Goal: Communication & Community: Participate in discussion

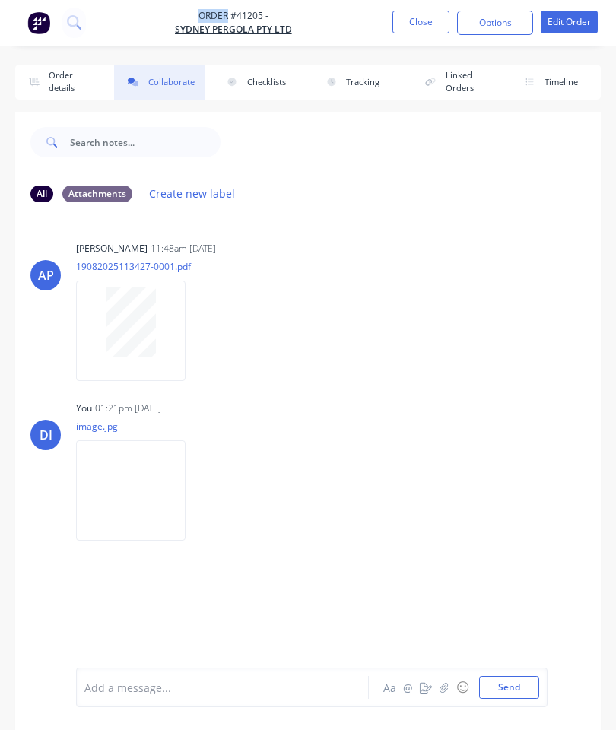
click at [416, 25] on button "Close" at bounding box center [420, 22] width 57 height 23
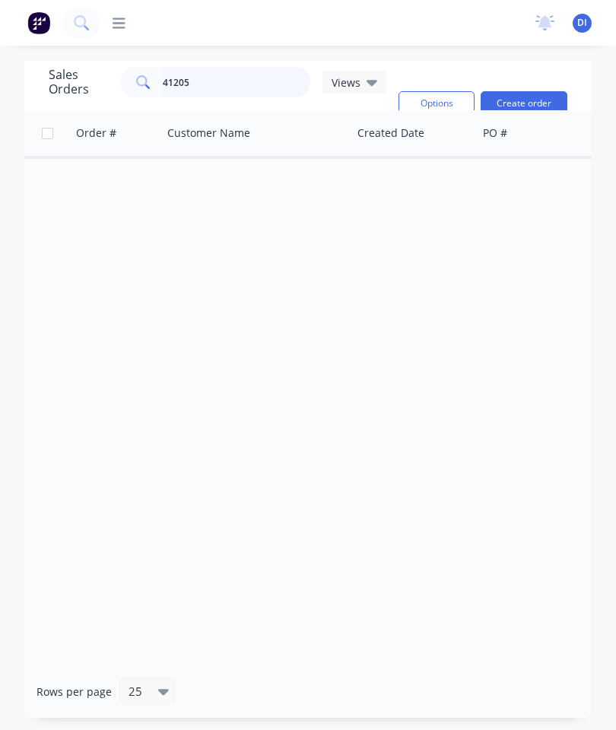
click at [250, 84] on input "41205" at bounding box center [237, 82] width 148 height 30
type input "41297"
click at [88, 183] on span "41297" at bounding box center [93, 180] width 30 height 15
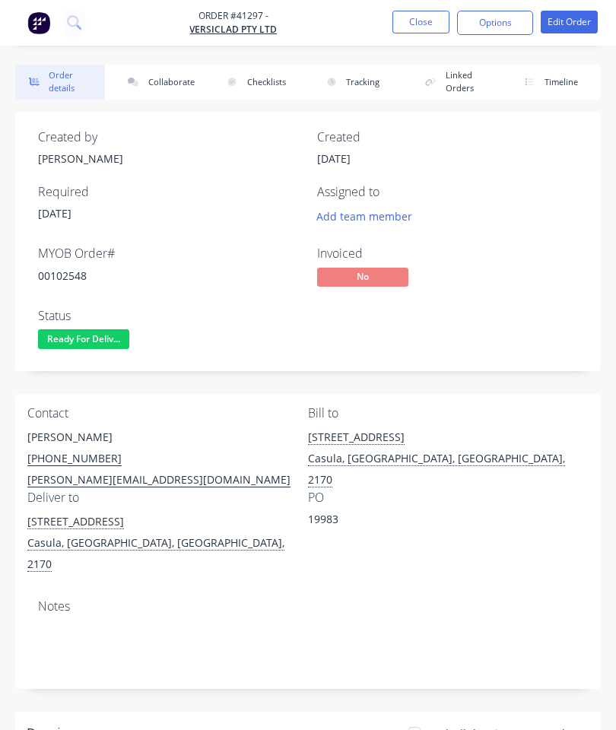
click at [163, 74] on button "Collaborate" at bounding box center [159, 82] width 90 height 35
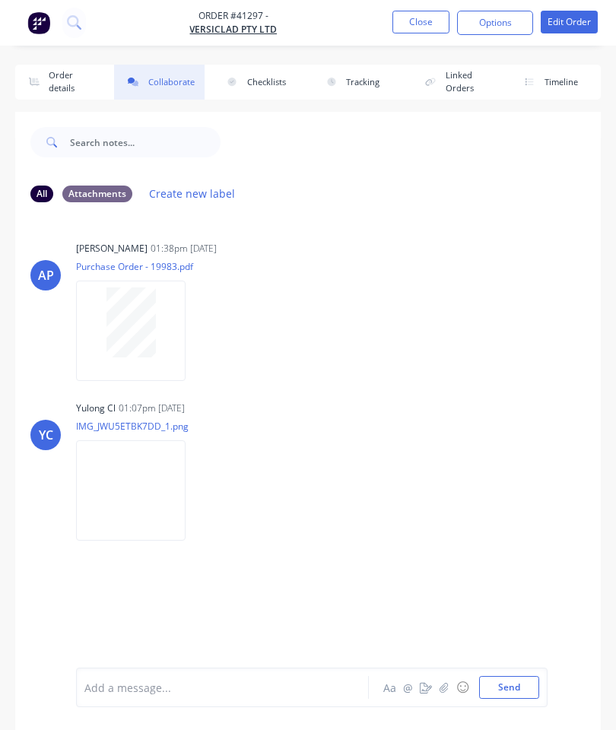
click at [448, 683] on icon "button" at bounding box center [443, 687] width 8 height 10
click at [516, 679] on button "Send" at bounding box center [509, 687] width 60 height 23
click at [395, 11] on button "Close" at bounding box center [420, 22] width 57 height 23
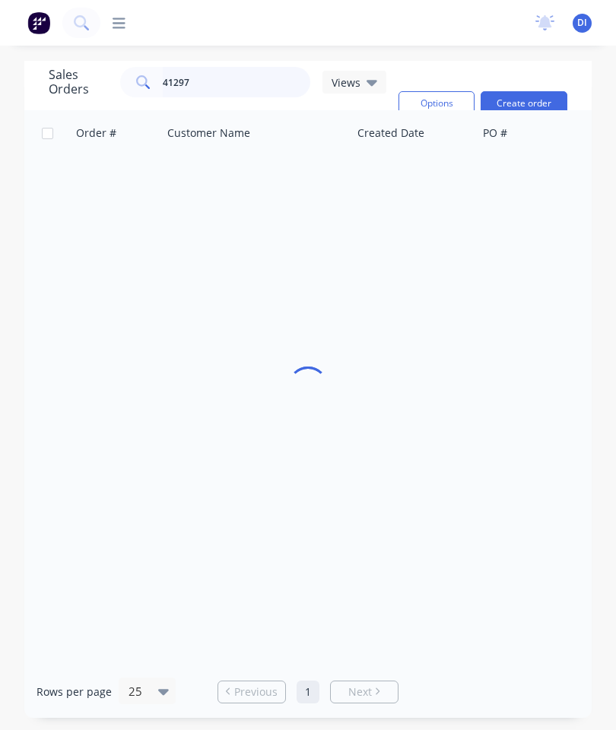
click at [204, 83] on input "41297" at bounding box center [237, 82] width 148 height 30
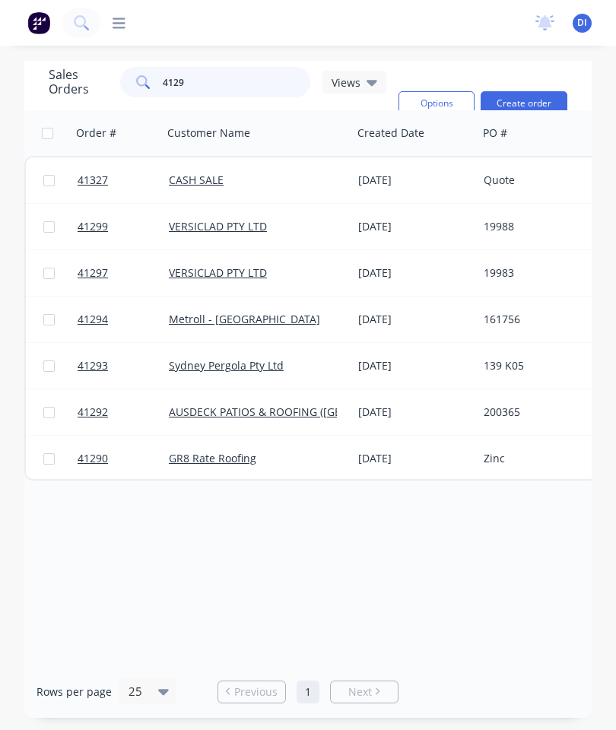
type input "41294"
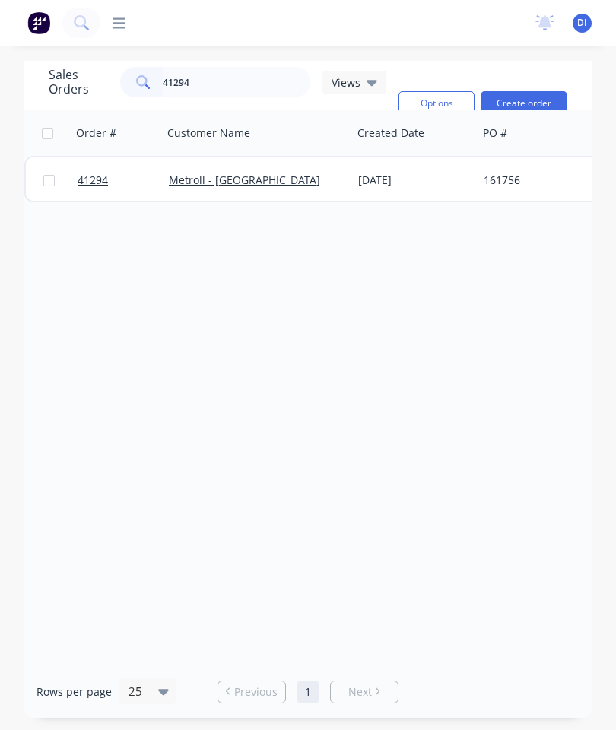
click at [92, 184] on span "41294" at bounding box center [93, 180] width 30 height 15
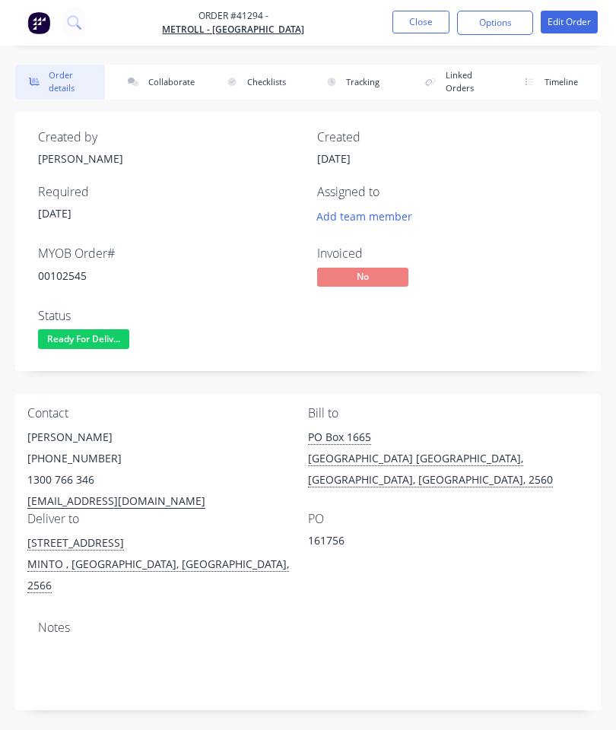
click at [157, 75] on button "Collaborate" at bounding box center [159, 82] width 90 height 35
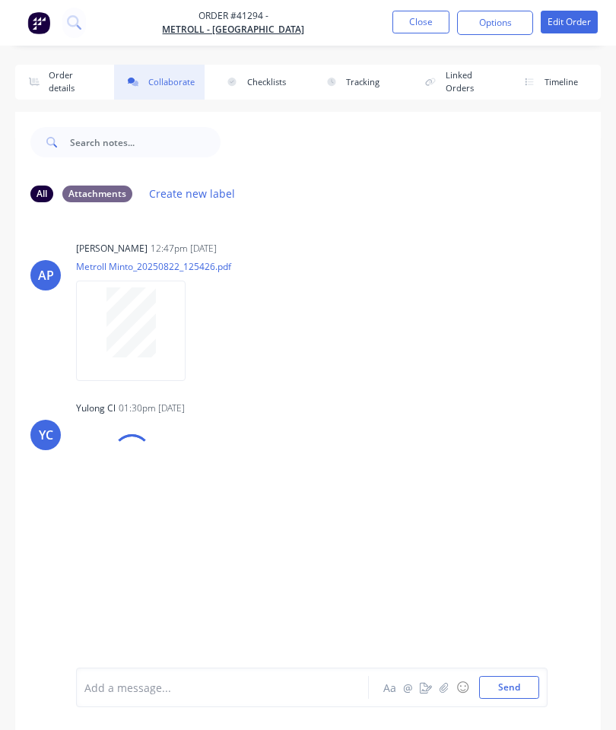
click at [449, 681] on button "button" at bounding box center [444, 687] width 18 height 18
click at [516, 680] on button "Send" at bounding box center [509, 687] width 60 height 23
click at [448, 687] on icon "button" at bounding box center [443, 687] width 9 height 11
click at [511, 682] on button "Send" at bounding box center [509, 687] width 60 height 23
click at [417, 20] on button "Close" at bounding box center [420, 22] width 57 height 23
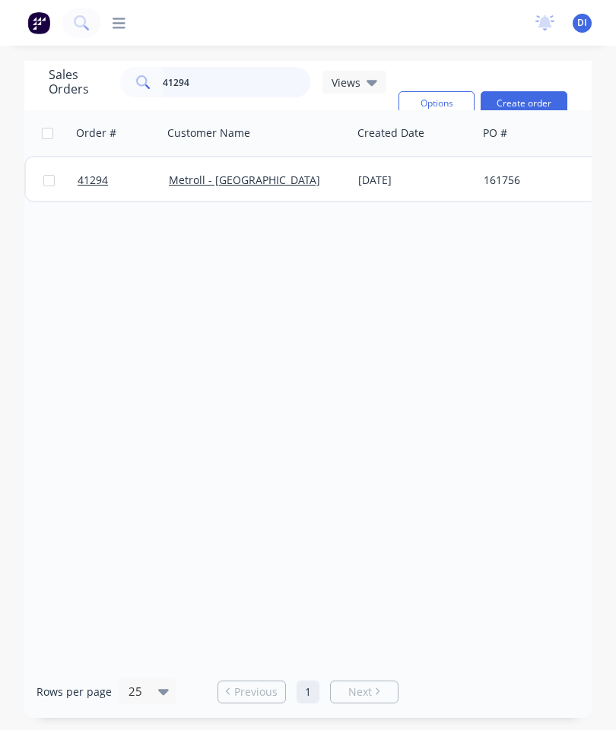
click at [210, 78] on input "41294" at bounding box center [237, 82] width 148 height 30
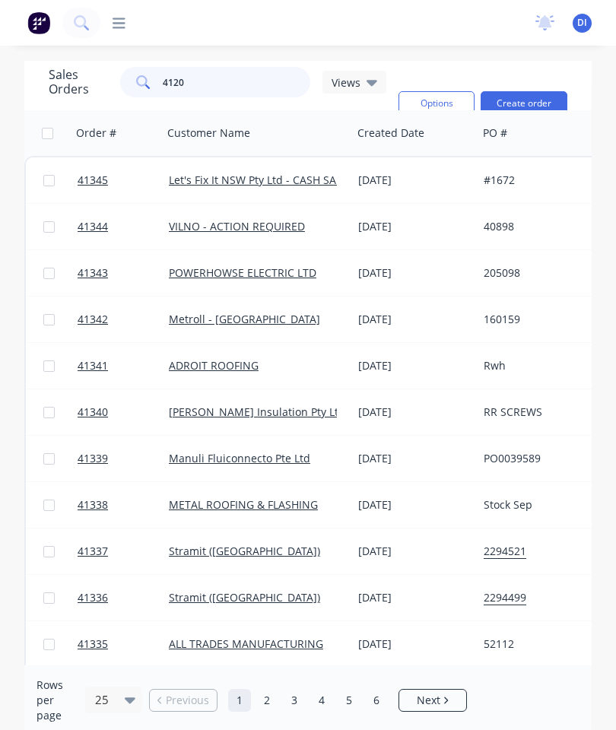
type input "41206"
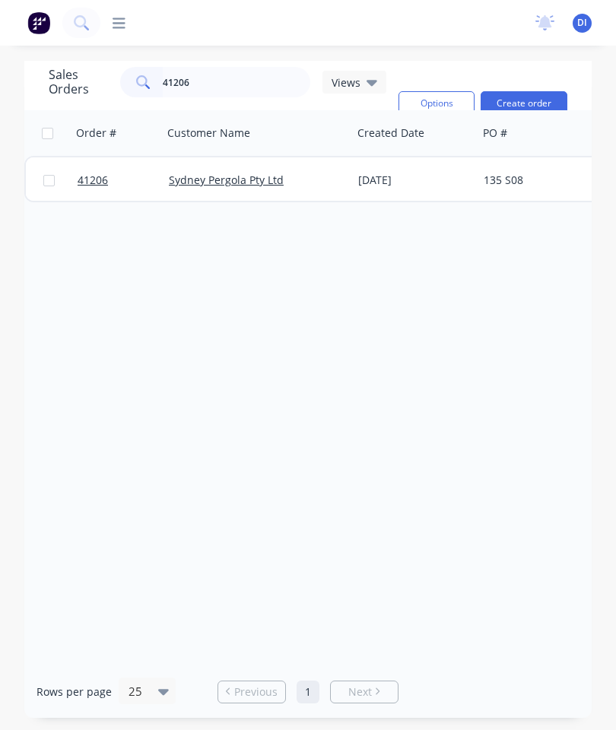
click at [82, 184] on span "41206" at bounding box center [93, 180] width 30 height 15
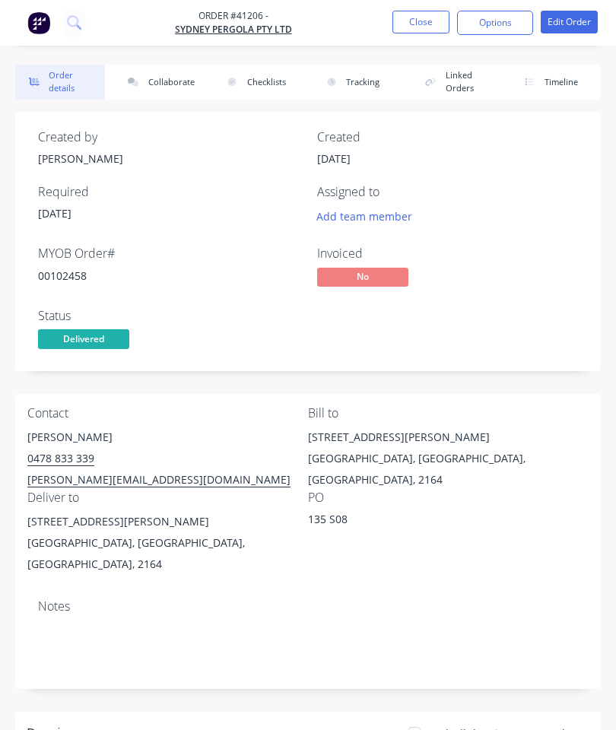
click at [171, 78] on button "Collaborate" at bounding box center [159, 82] width 90 height 35
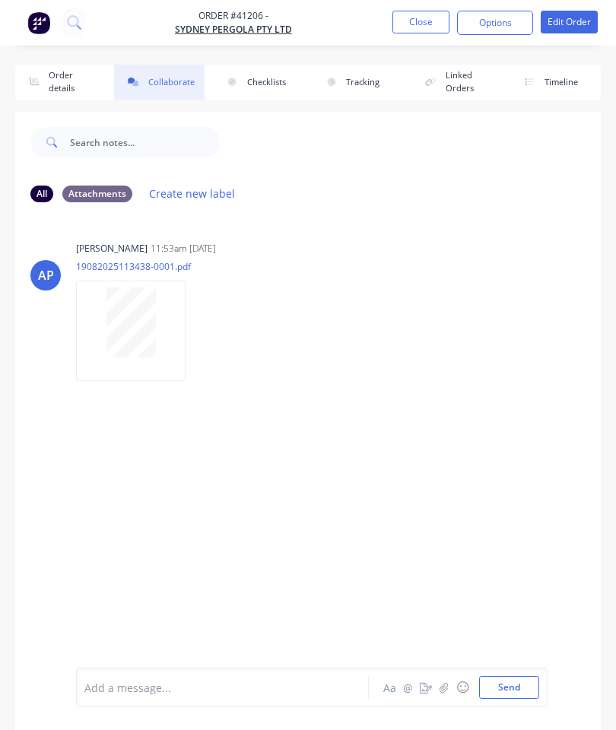
click at [438, 685] on button "button" at bounding box center [444, 687] width 18 height 18
click at [505, 677] on button "Send" at bounding box center [509, 687] width 60 height 23
click at [426, 24] on button "Close" at bounding box center [420, 22] width 57 height 23
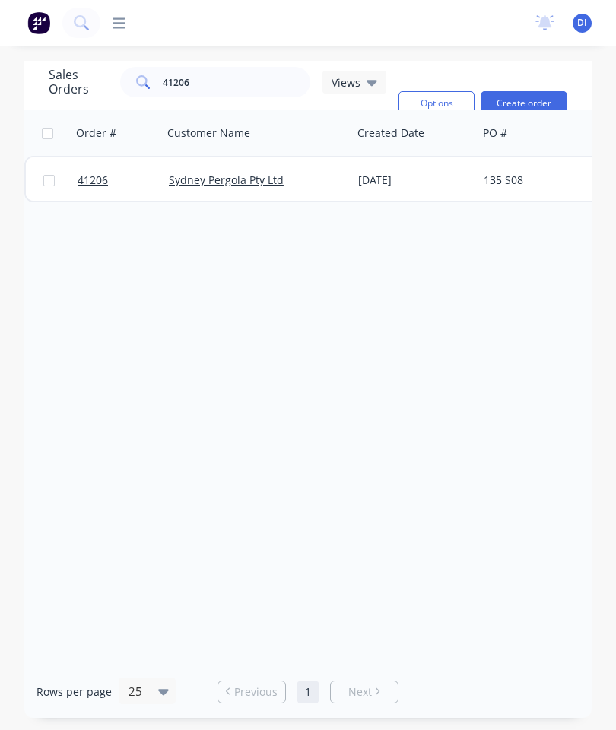
click at [230, 34] on div "dashboard products sales purchasing productivity dashboard products Product Cat…" at bounding box center [308, 23] width 616 height 46
click at [236, 81] on input "41206" at bounding box center [237, 82] width 148 height 30
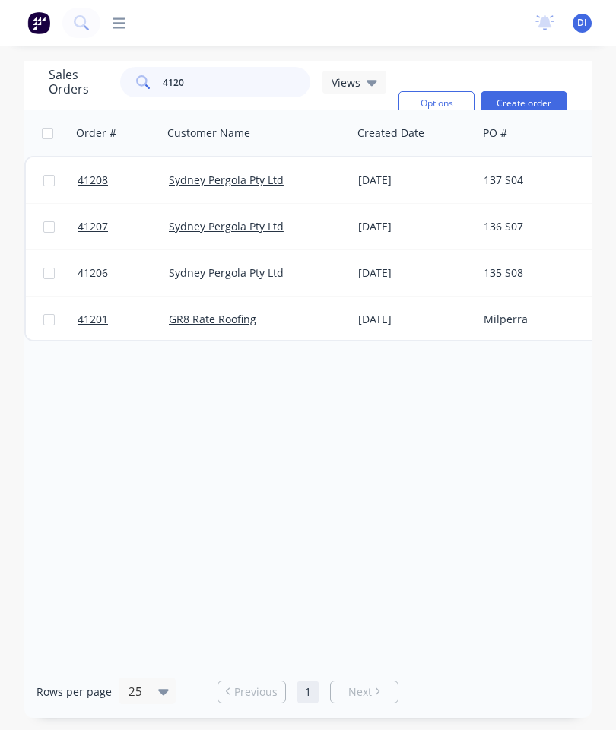
type input "41207"
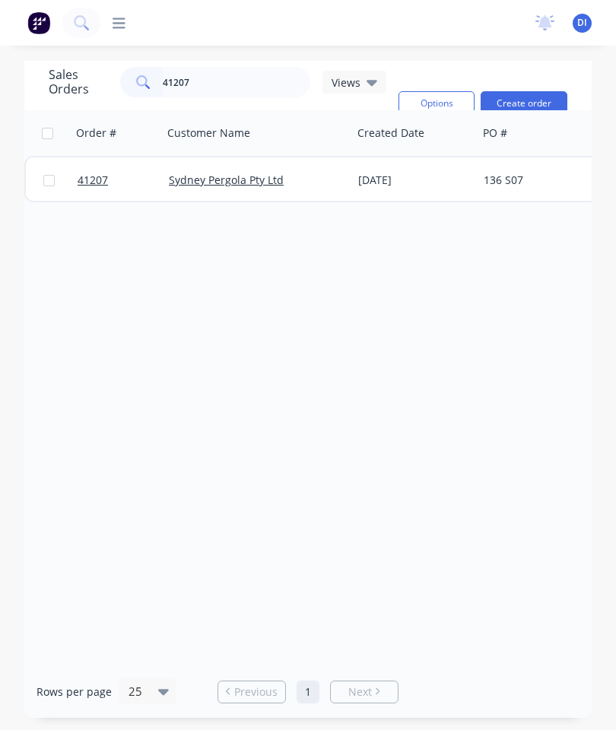
click at [94, 180] on span "41207" at bounding box center [93, 180] width 30 height 15
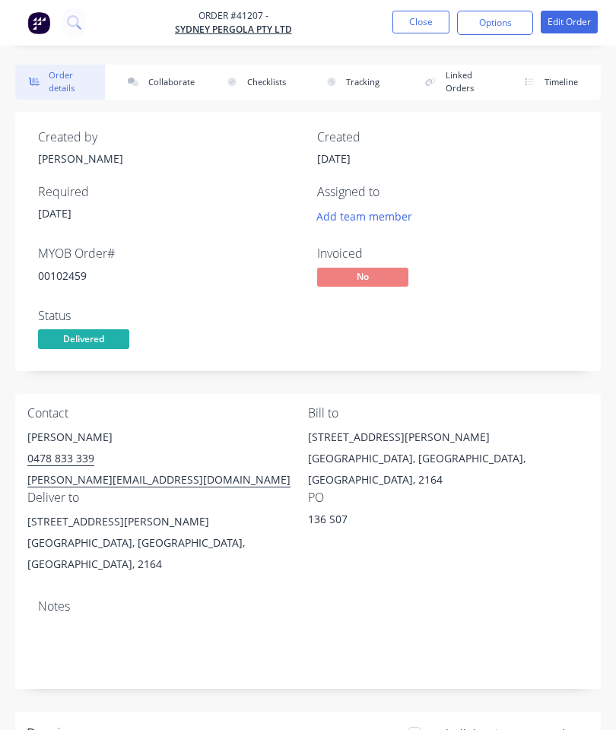
click at [160, 79] on button "Collaborate" at bounding box center [159, 82] width 90 height 35
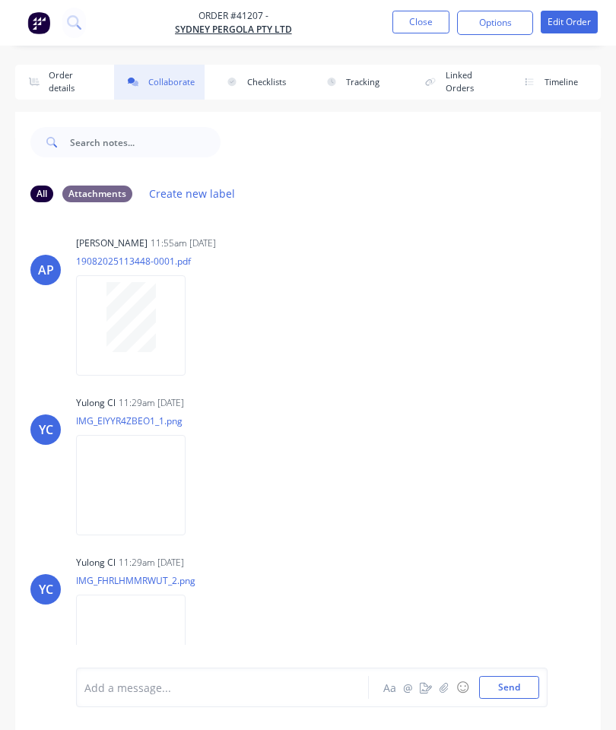
scroll to position [4, 0]
click at [445, 680] on button "button" at bounding box center [444, 687] width 18 height 18
click at [497, 683] on button "Send" at bounding box center [509, 687] width 60 height 23
click at [404, 23] on button "Close" at bounding box center [420, 22] width 57 height 23
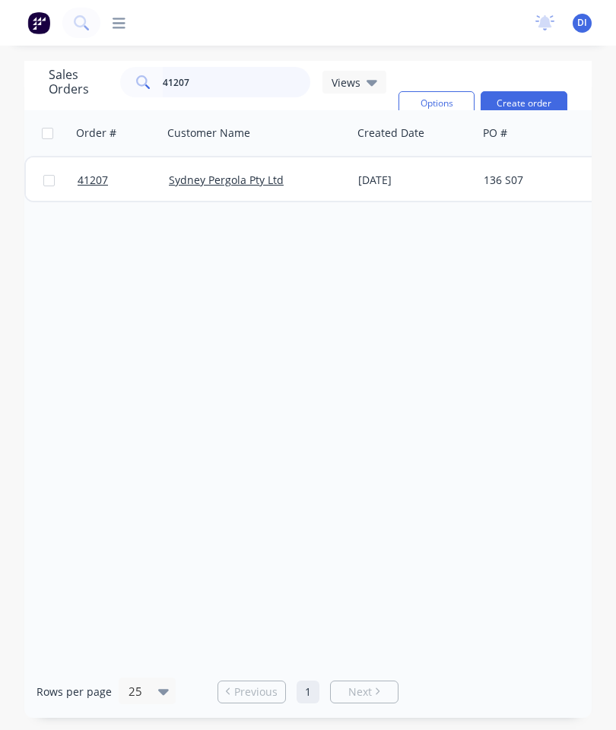
click at [223, 83] on input "41207" at bounding box center [237, 82] width 148 height 30
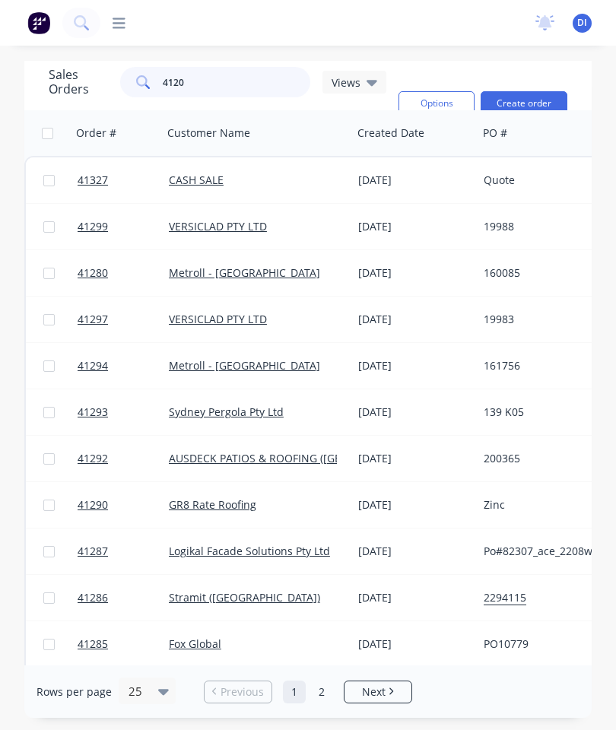
type input "41208"
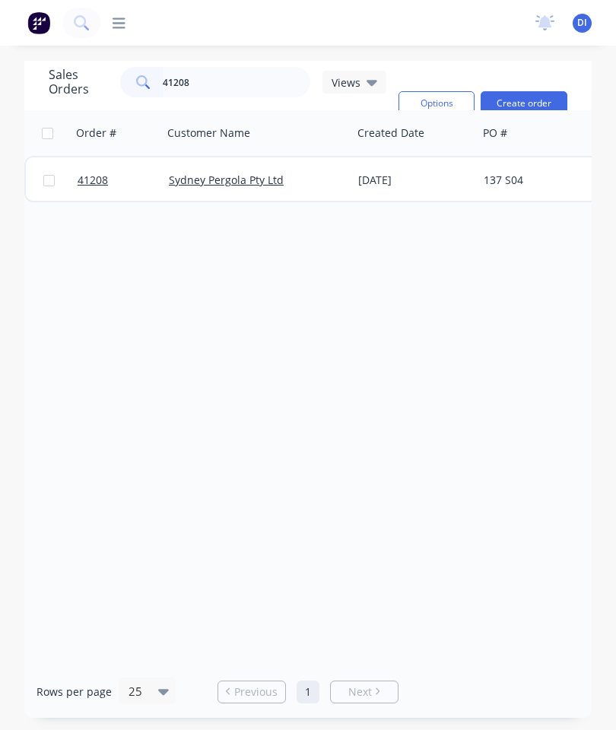
click at [89, 183] on span "41208" at bounding box center [93, 180] width 30 height 15
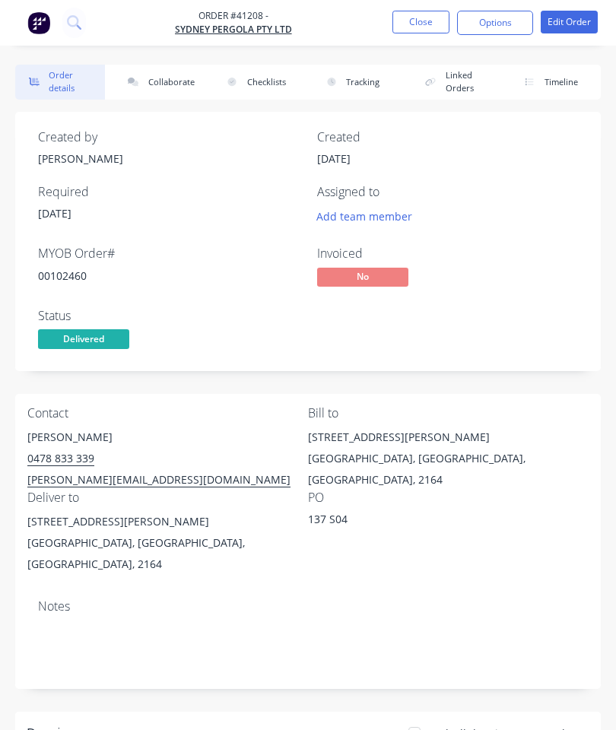
click at [163, 73] on button "Collaborate" at bounding box center [159, 82] width 90 height 35
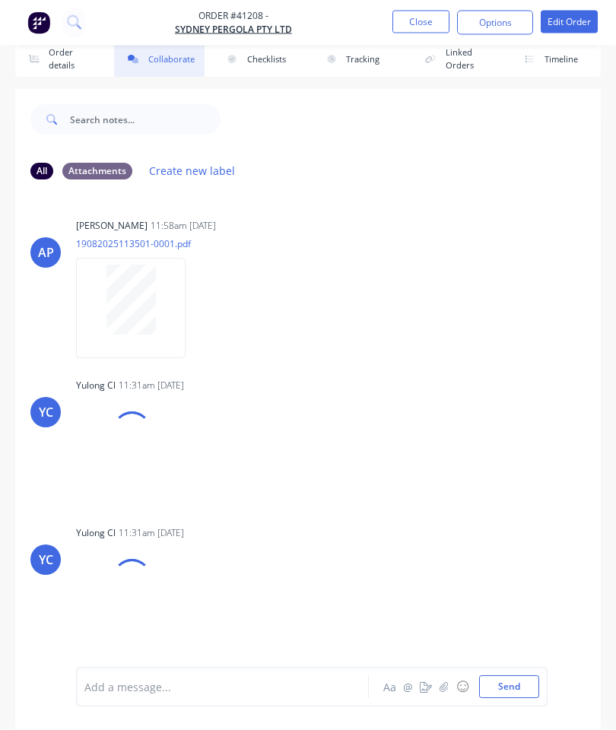
scroll to position [83, 0]
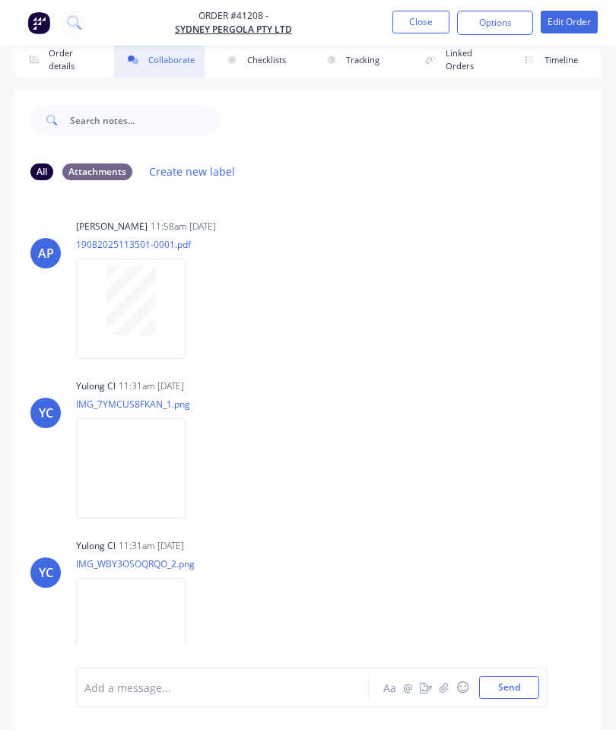
click at [442, 684] on icon "button" at bounding box center [443, 687] width 9 height 11
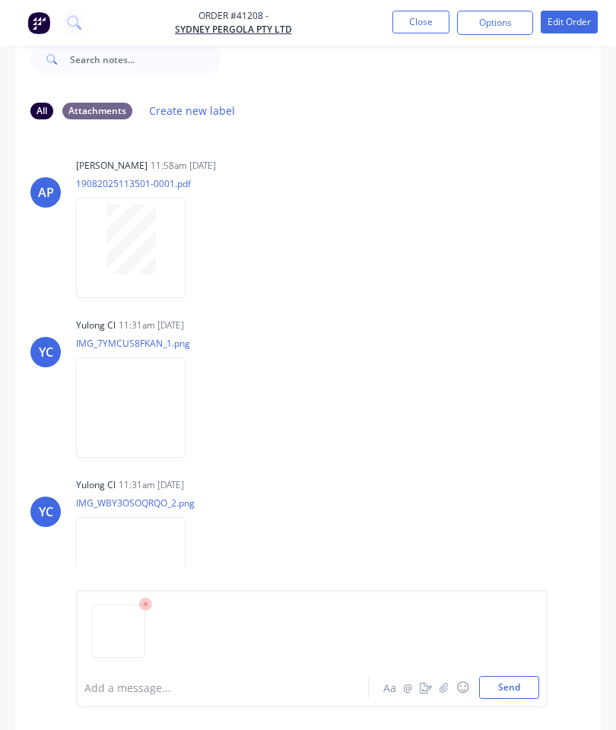
click at [506, 678] on button "Send" at bounding box center [509, 687] width 60 height 23
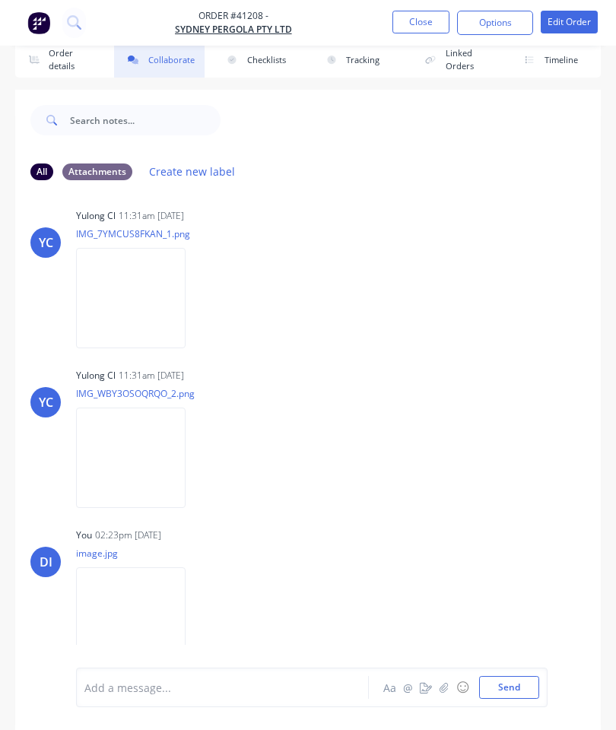
scroll to position [170, 0]
click at [414, 18] on button "Close" at bounding box center [420, 22] width 57 height 23
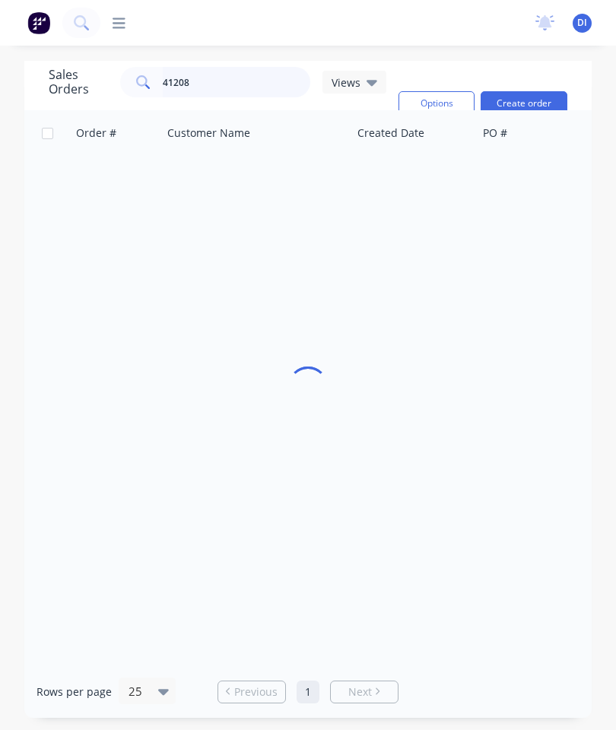
click at [230, 67] on input "41208" at bounding box center [237, 82] width 148 height 30
type input "41210"
click at [97, 173] on span "41210" at bounding box center [93, 180] width 30 height 15
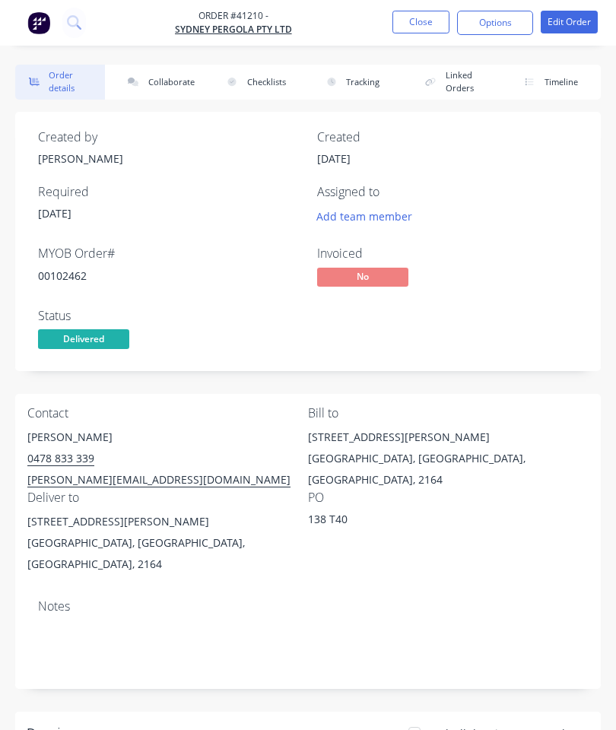
click at [156, 87] on button "Collaborate" at bounding box center [159, 82] width 90 height 35
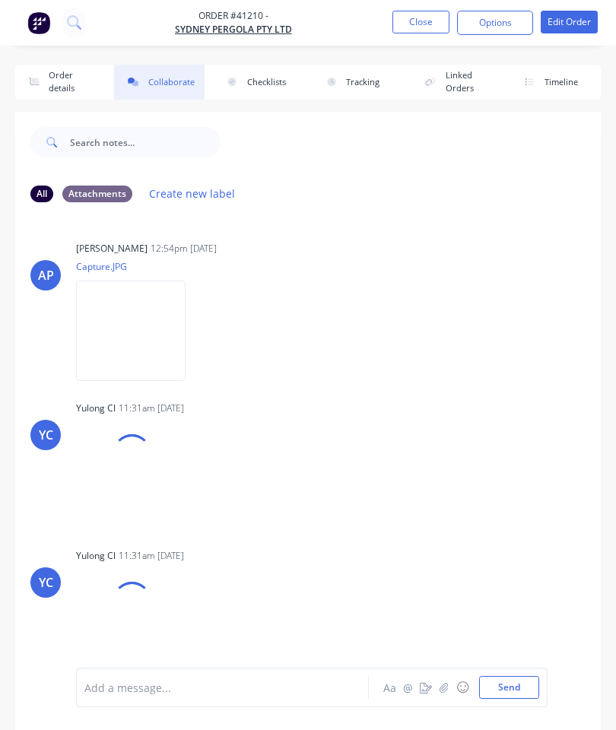
click at [447, 692] on icon "button" at bounding box center [443, 687] width 9 height 11
click at [503, 679] on button "Send" at bounding box center [509, 687] width 60 height 23
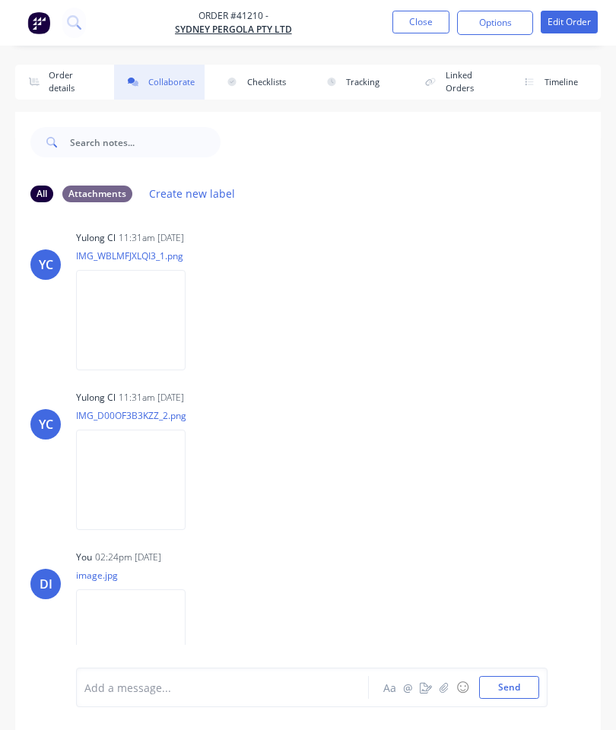
scroll to position [170, 0]
click at [411, 19] on button "Close" at bounding box center [420, 22] width 57 height 23
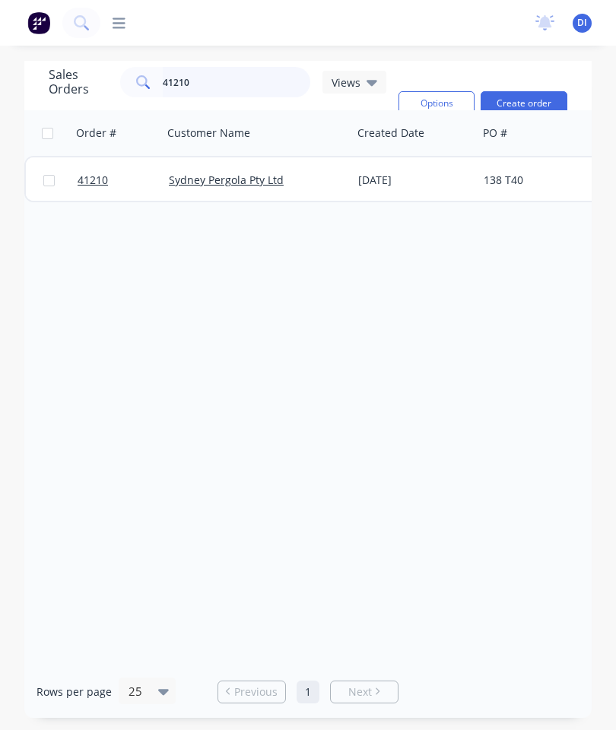
click at [259, 84] on input "41210" at bounding box center [237, 82] width 148 height 30
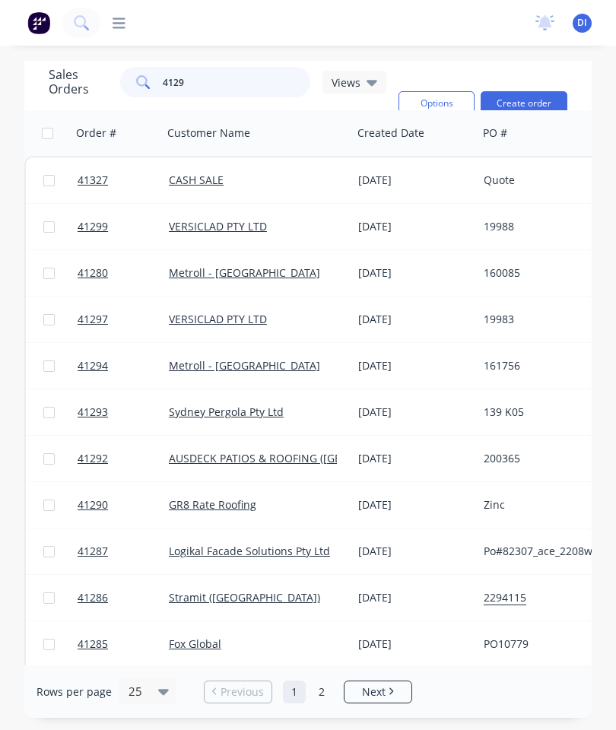
type input "41293"
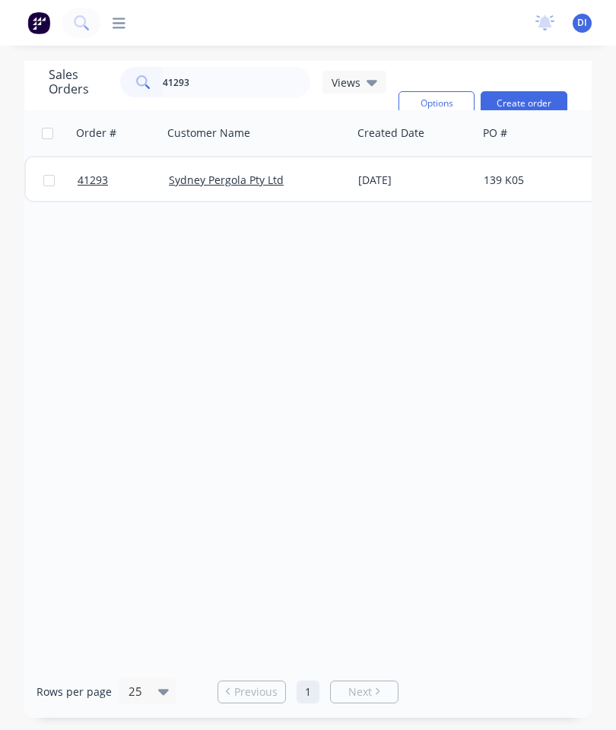
click at [94, 184] on span "41293" at bounding box center [93, 180] width 30 height 15
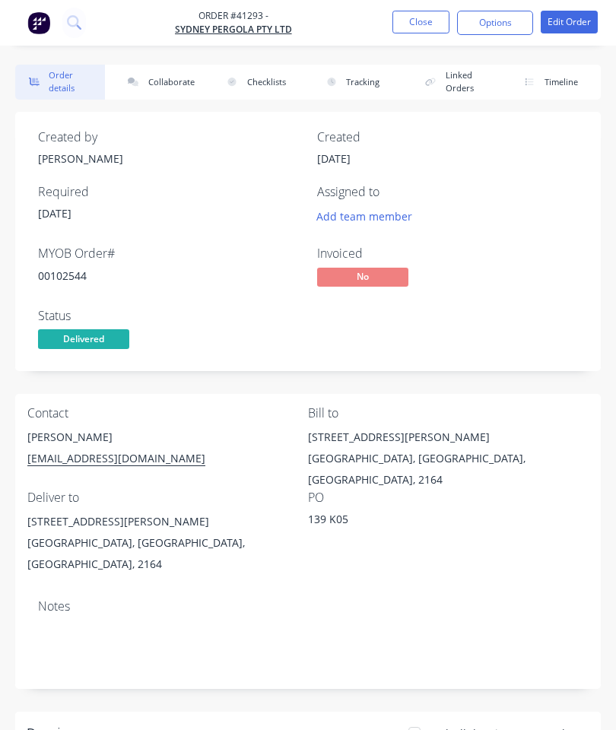
click at [167, 72] on button "Collaborate" at bounding box center [159, 82] width 90 height 35
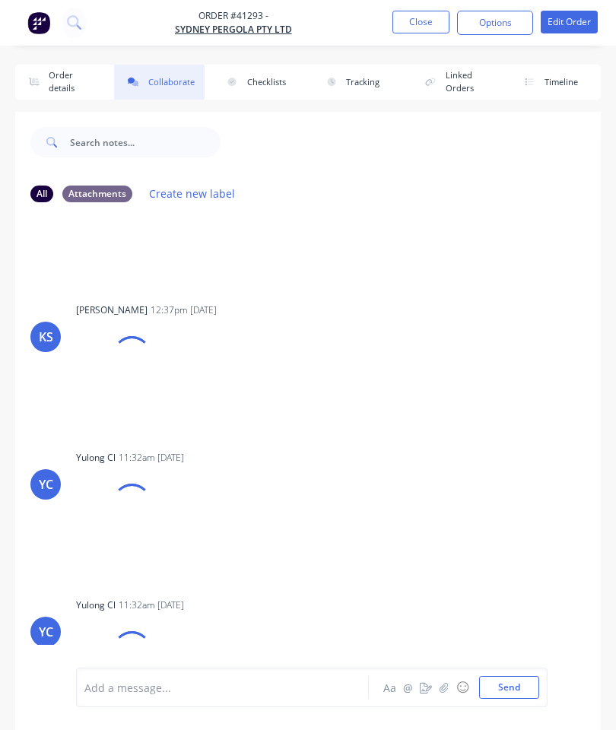
scroll to position [392, 0]
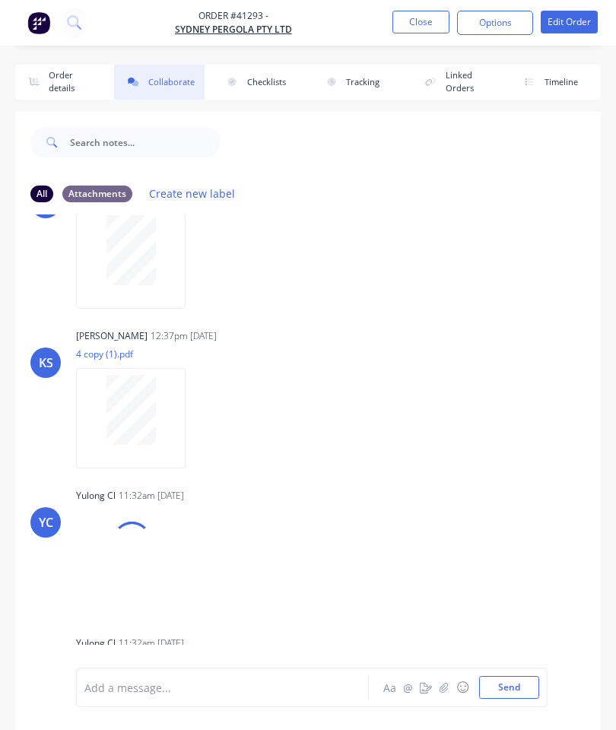
click at [439, 684] on button "button" at bounding box center [444, 687] width 18 height 18
click at [497, 677] on button "Send" at bounding box center [509, 687] width 60 height 23
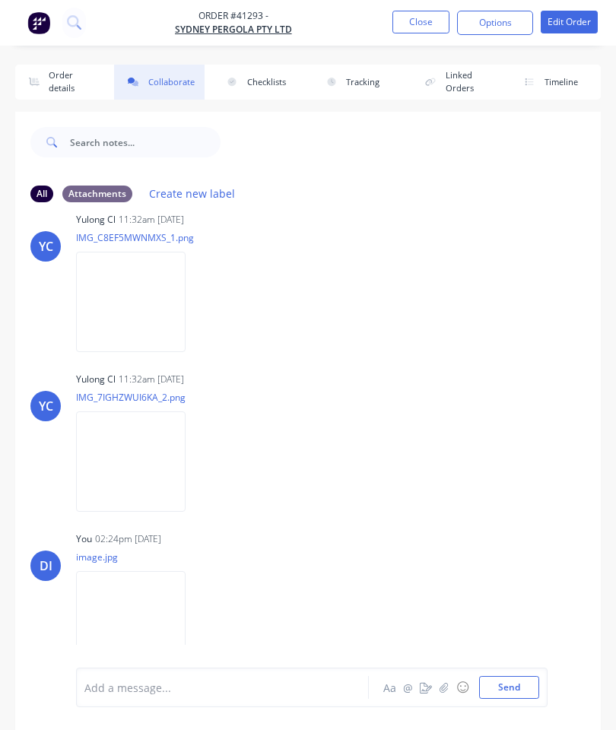
scroll to position [667, 0]
click at [420, 17] on button "Close" at bounding box center [420, 22] width 57 height 23
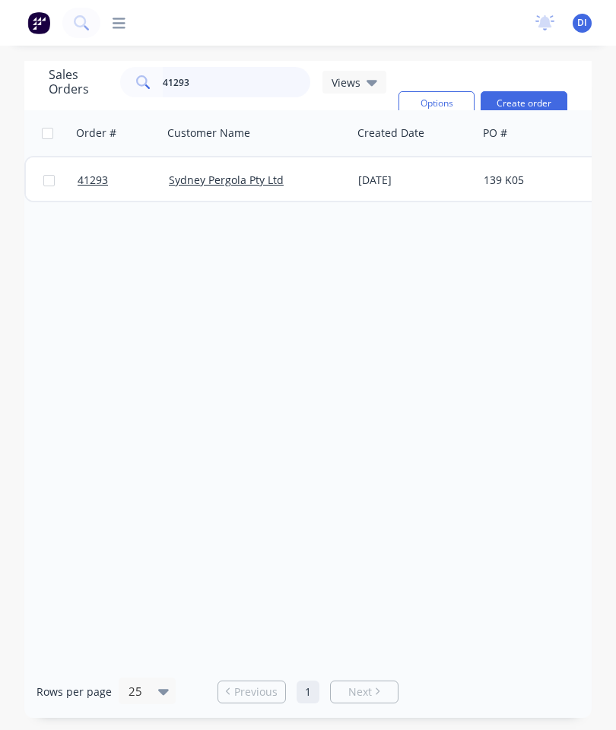
click at [236, 76] on input "41293" at bounding box center [237, 82] width 148 height 30
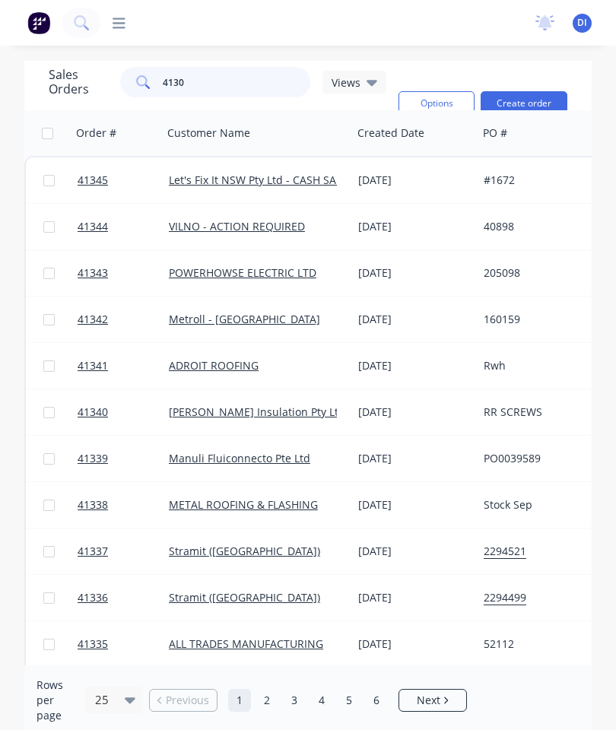
type input "41305"
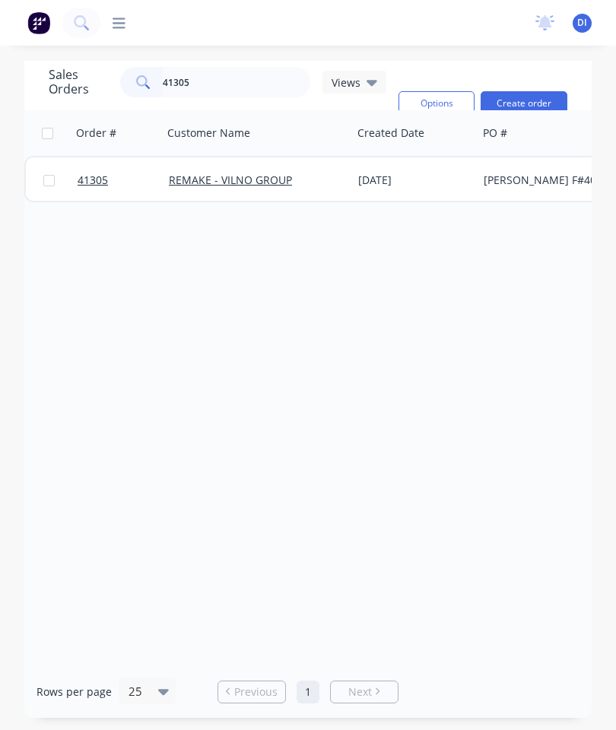
click at [84, 171] on link "41305" at bounding box center [123, 180] width 91 height 46
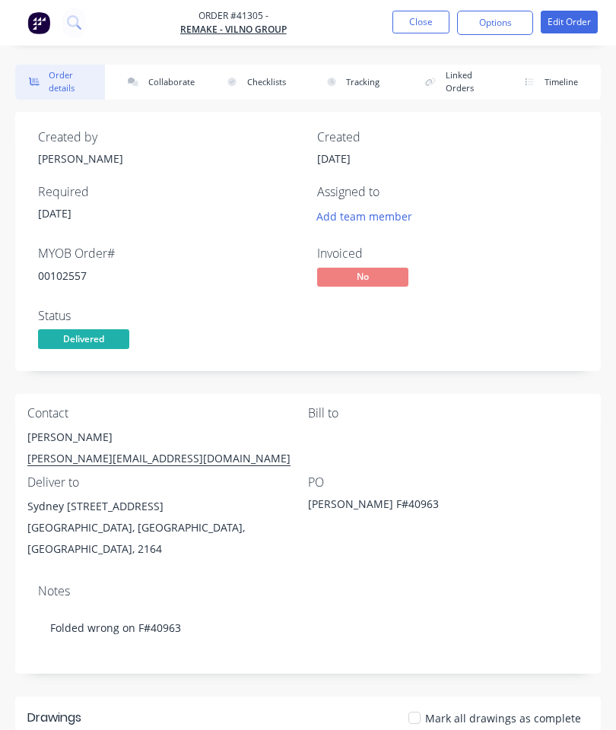
click at [167, 74] on button "Collaborate" at bounding box center [159, 82] width 90 height 35
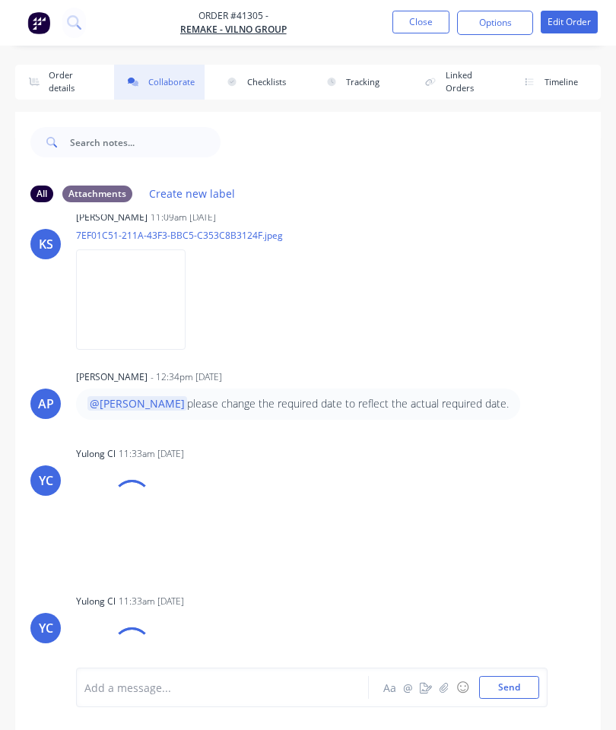
scroll to position [83, 0]
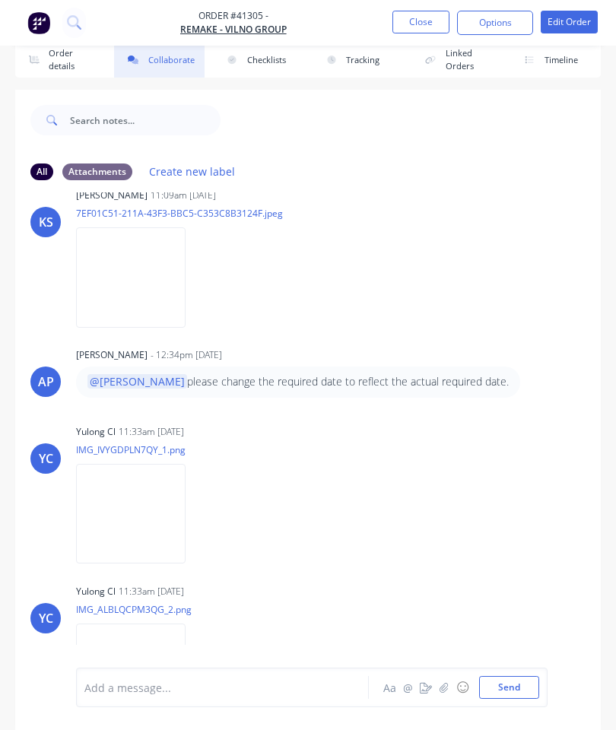
click at [441, 693] on button "button" at bounding box center [444, 687] width 18 height 18
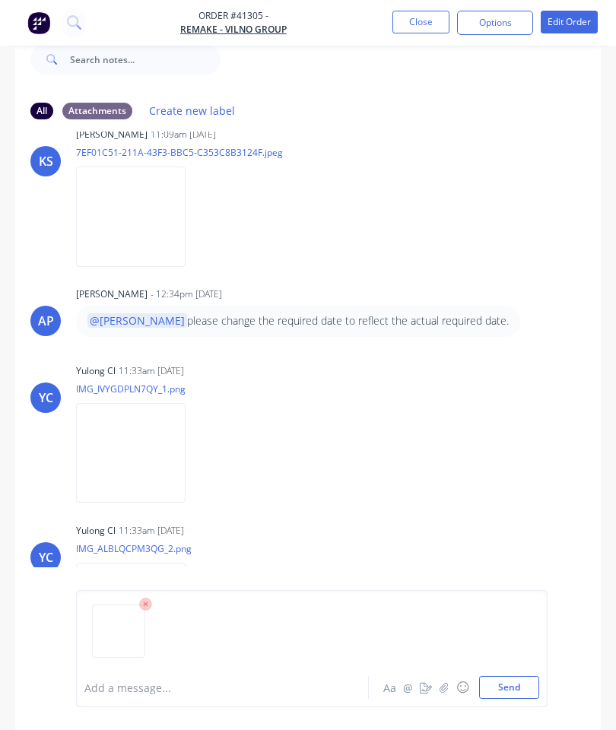
click at [512, 690] on button "Send" at bounding box center [509, 687] width 60 height 23
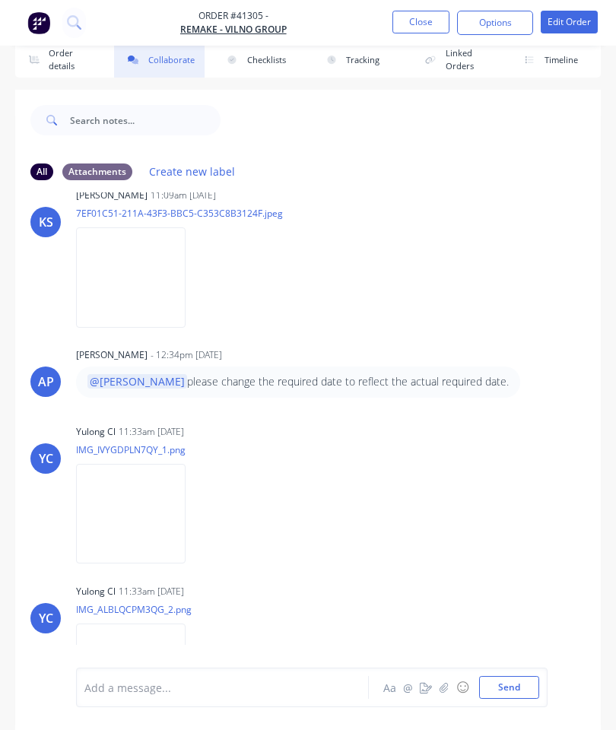
click at [415, 28] on button "Close" at bounding box center [420, 22] width 57 height 23
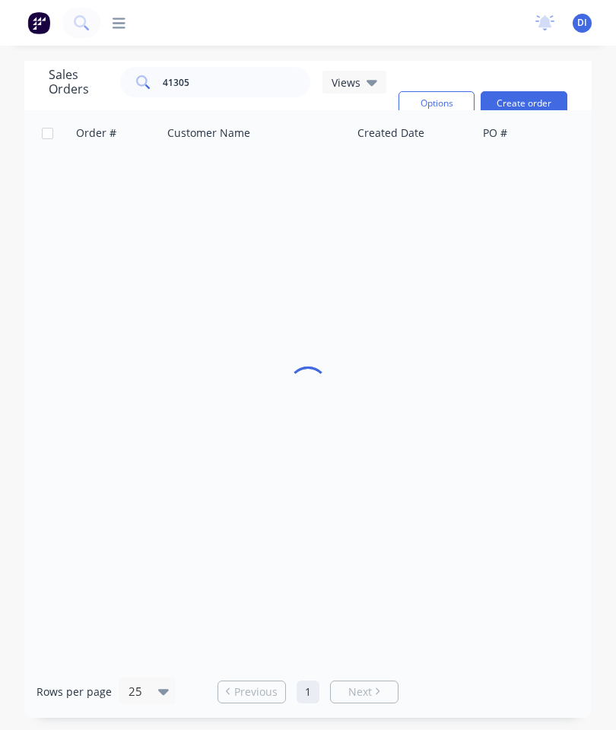
scroll to position [61, 0]
click at [238, 67] on input "41305" at bounding box center [237, 82] width 148 height 30
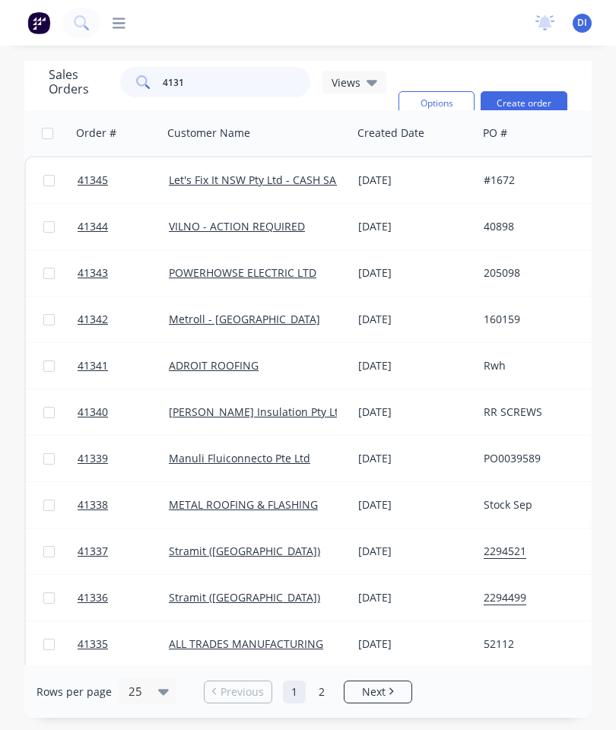
type input "41316"
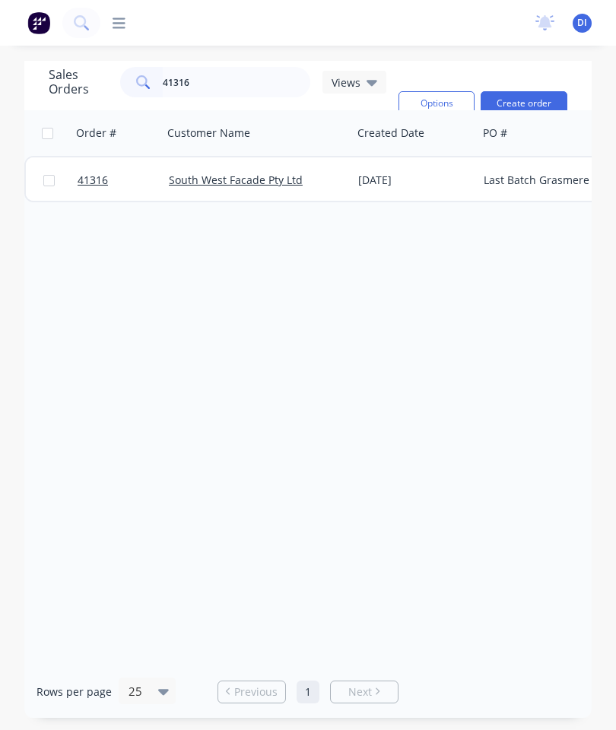
click at [89, 173] on span "41316" at bounding box center [93, 180] width 30 height 15
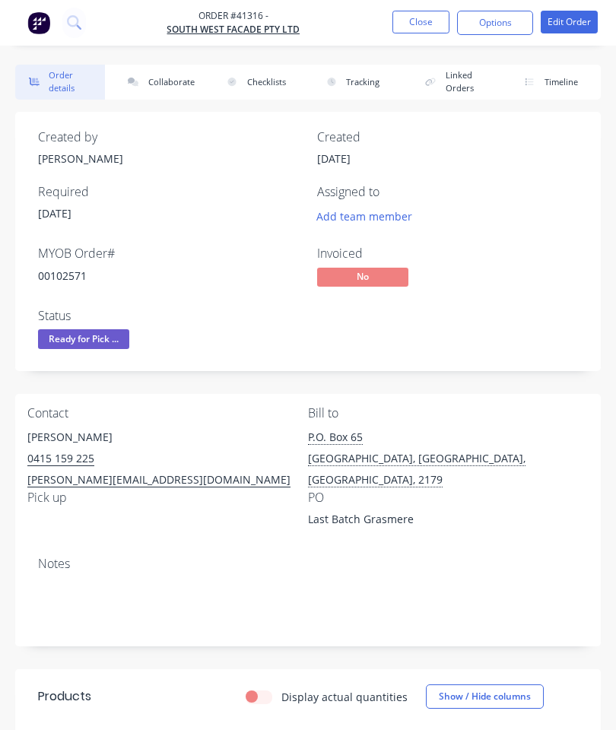
click at [169, 78] on button "Collaborate" at bounding box center [159, 82] width 90 height 35
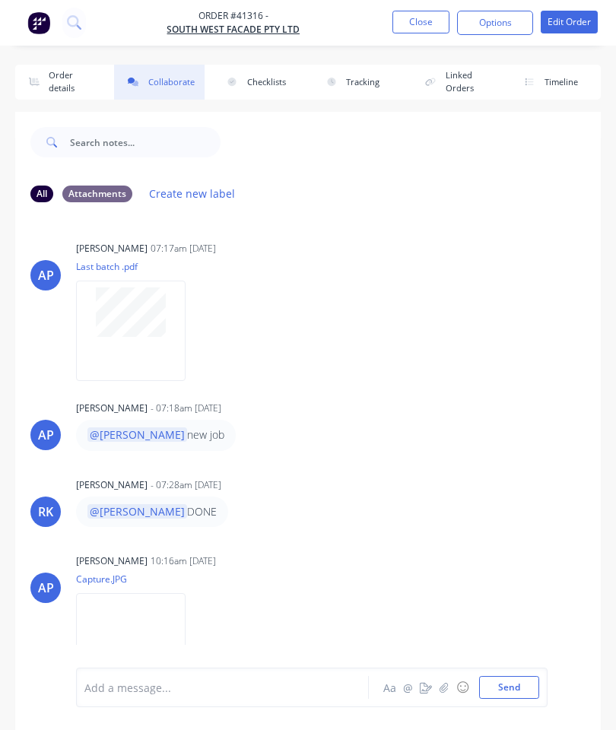
scroll to position [83, 0]
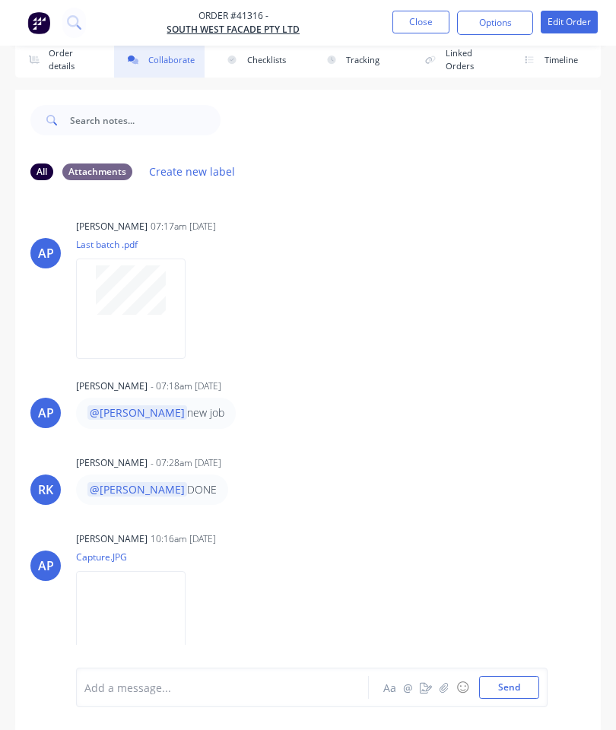
click at [452, 683] on button "button" at bounding box center [444, 687] width 18 height 18
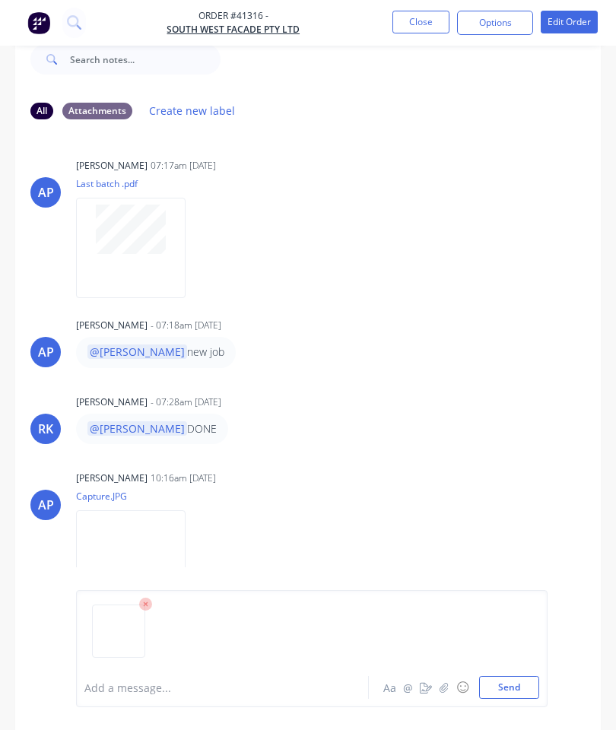
click at [506, 680] on button "Send" at bounding box center [509, 687] width 60 height 23
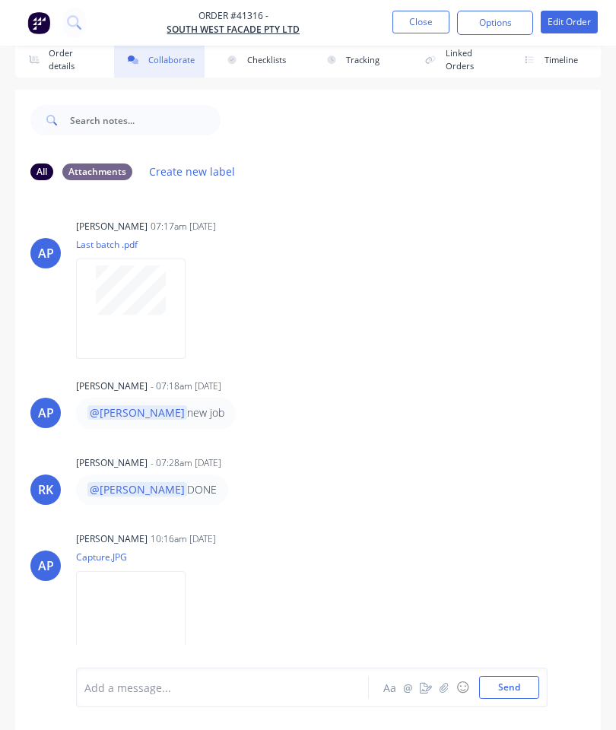
click at [421, 27] on button "Close" at bounding box center [420, 22] width 57 height 23
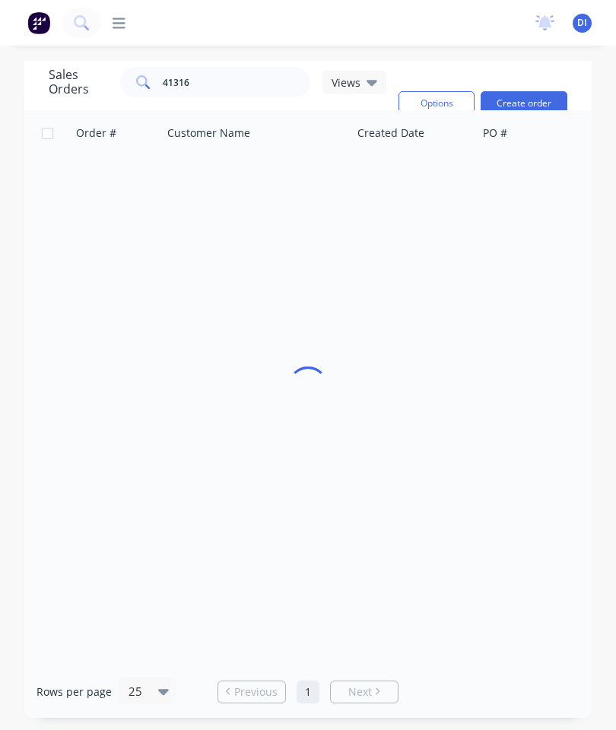
scroll to position [61, 0]
click at [232, 67] on input "41316" at bounding box center [237, 82] width 148 height 30
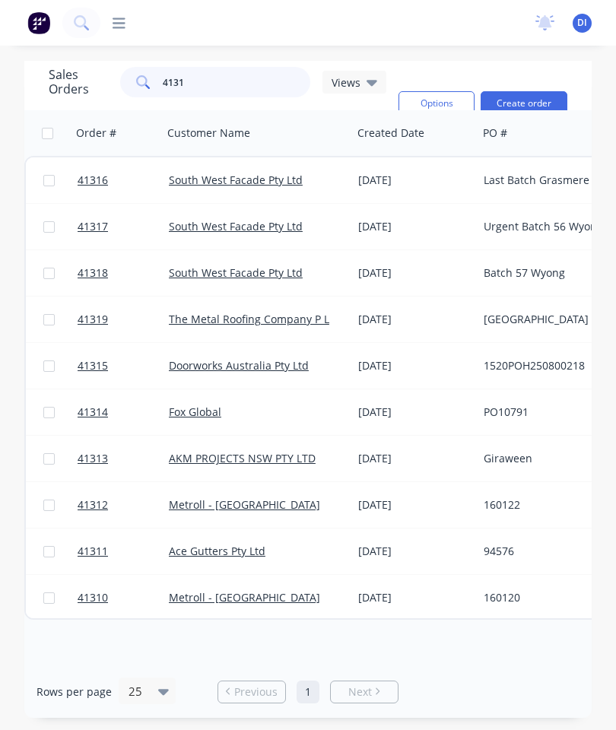
type input "41318"
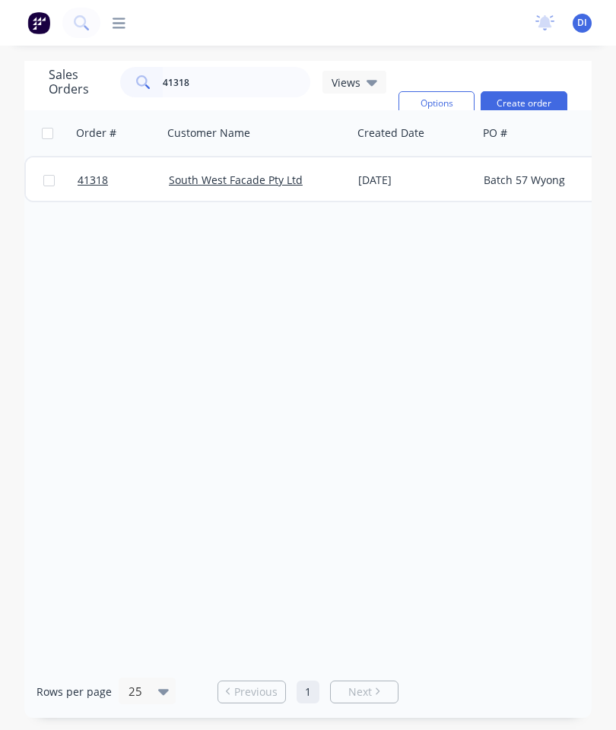
click at [88, 173] on span "41318" at bounding box center [93, 180] width 30 height 15
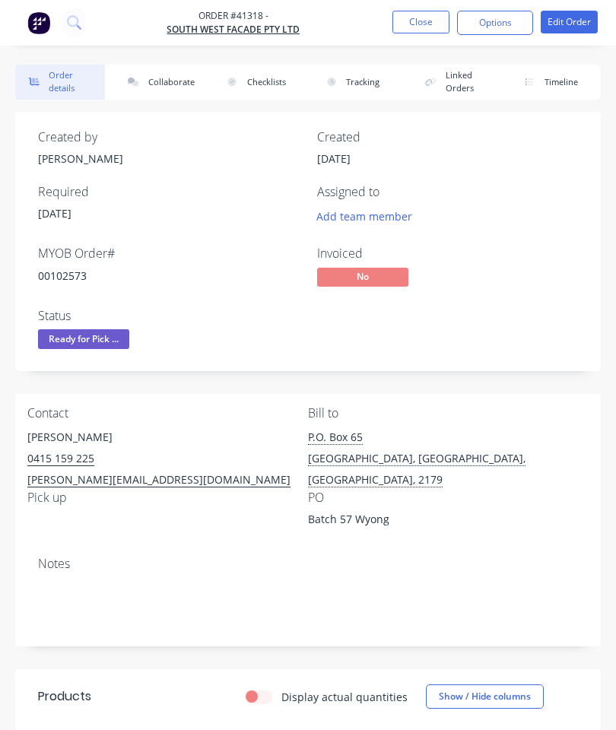
click at [152, 74] on button "Collaborate" at bounding box center [159, 82] width 90 height 35
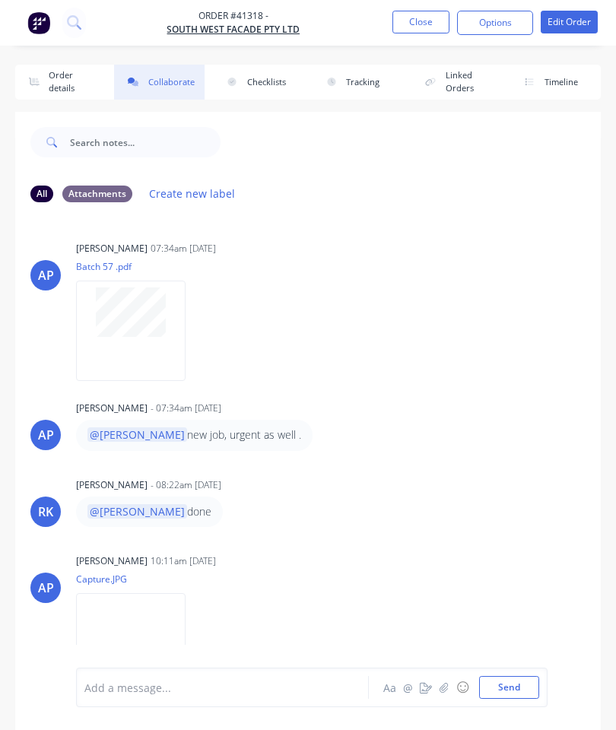
click at [444, 684] on icon "button" at bounding box center [443, 687] width 8 height 10
click at [497, 677] on button "Send" at bounding box center [509, 687] width 60 height 23
click at [424, 27] on button "Close" at bounding box center [420, 22] width 57 height 23
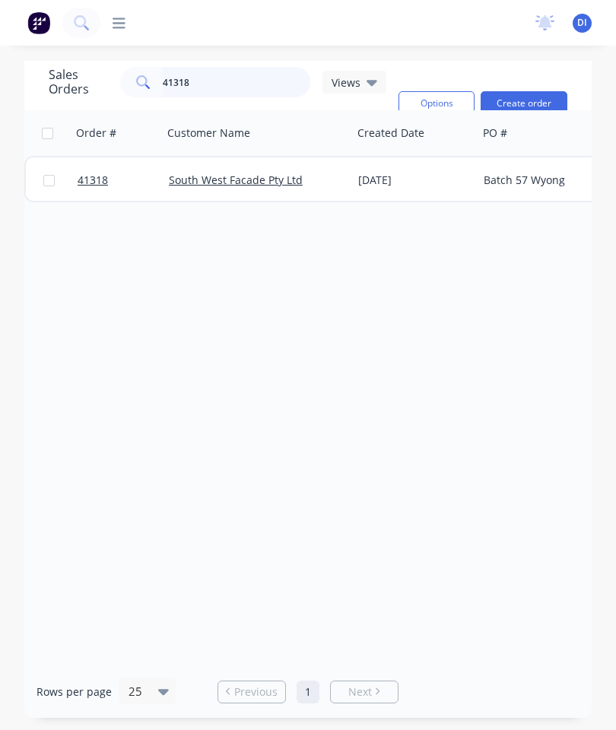
click at [264, 87] on input "41318" at bounding box center [237, 82] width 148 height 30
type input "41317"
click at [95, 181] on span "41317" at bounding box center [93, 180] width 30 height 15
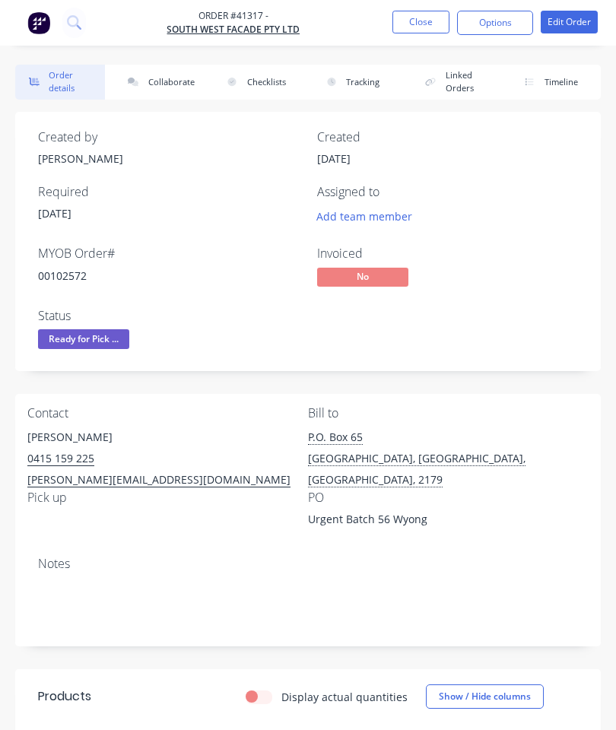
click at [182, 85] on button "Collaborate" at bounding box center [159, 82] width 90 height 35
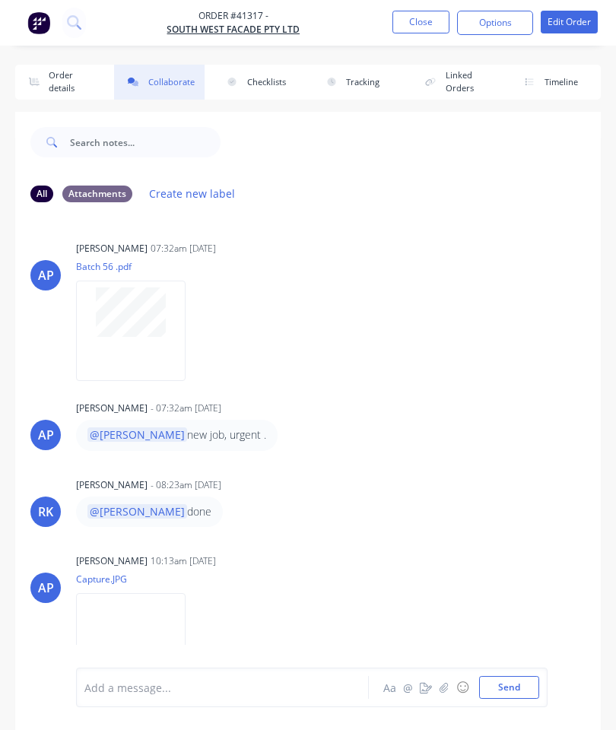
scroll to position [83, 0]
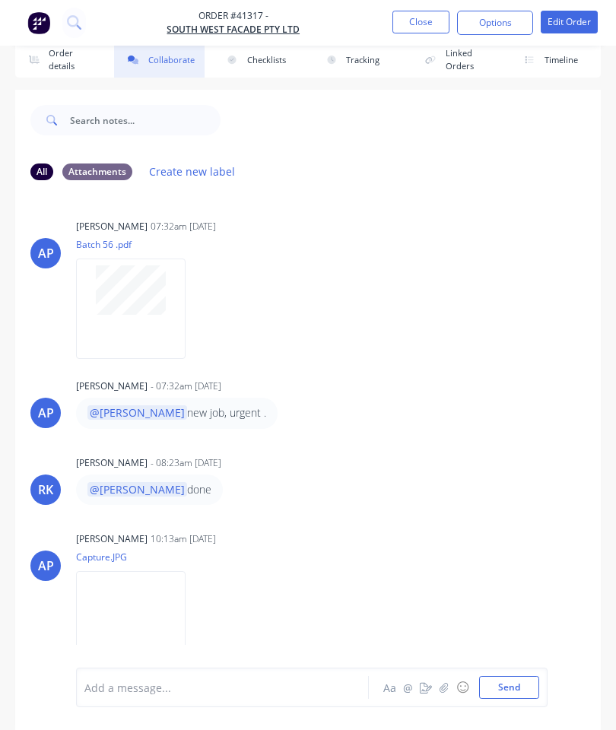
click at [440, 680] on button "button" at bounding box center [444, 687] width 18 height 18
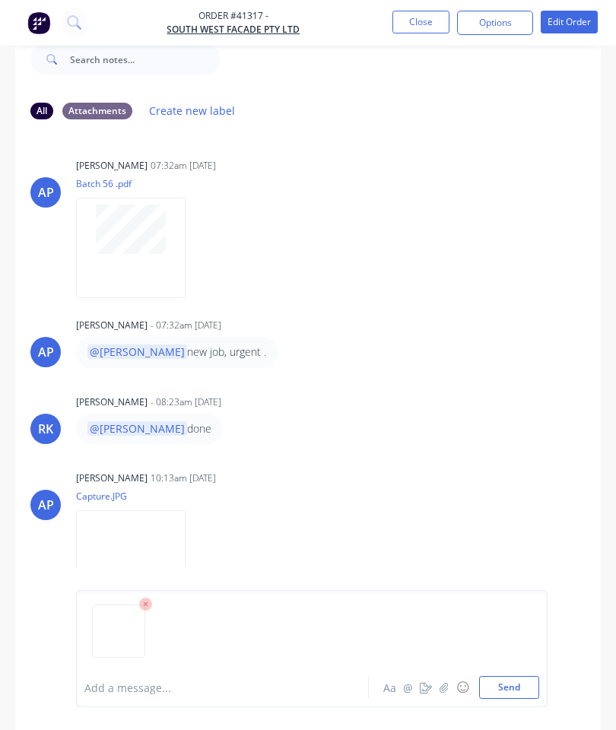
click at [508, 684] on button "Send" at bounding box center [509, 687] width 60 height 23
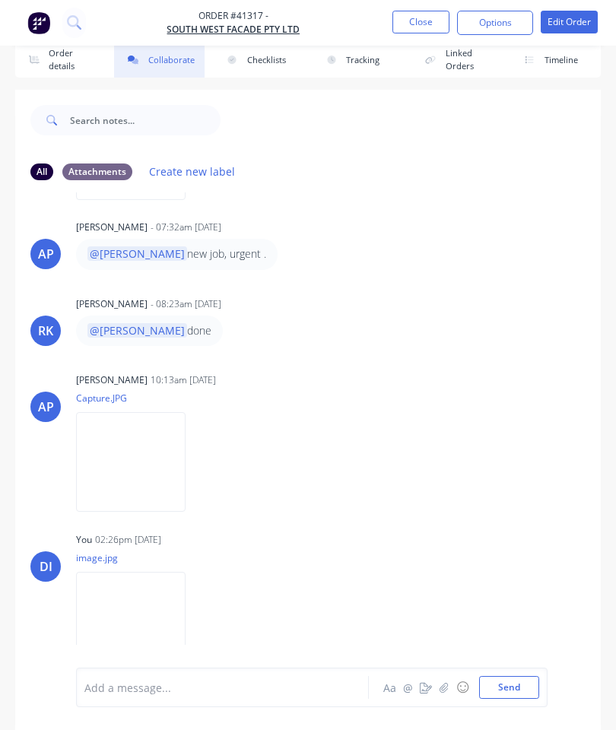
scroll to position [156, 0]
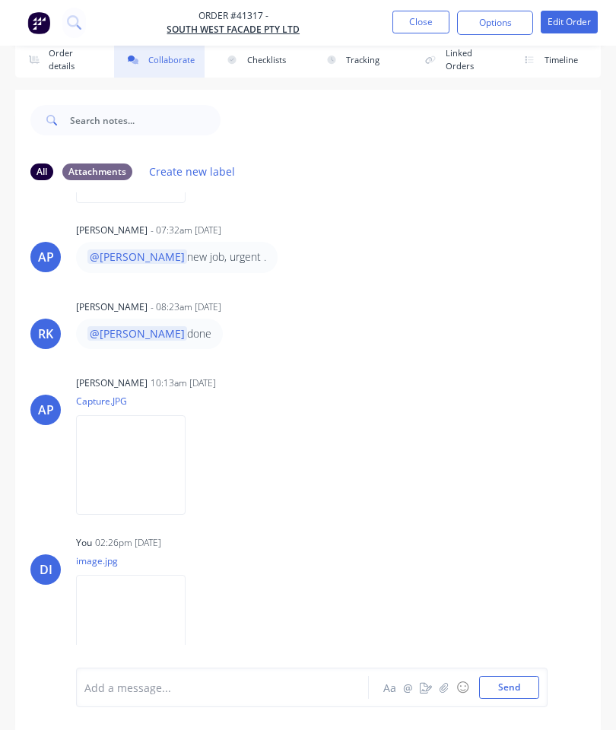
click at [417, 17] on button "Close" at bounding box center [420, 22] width 57 height 23
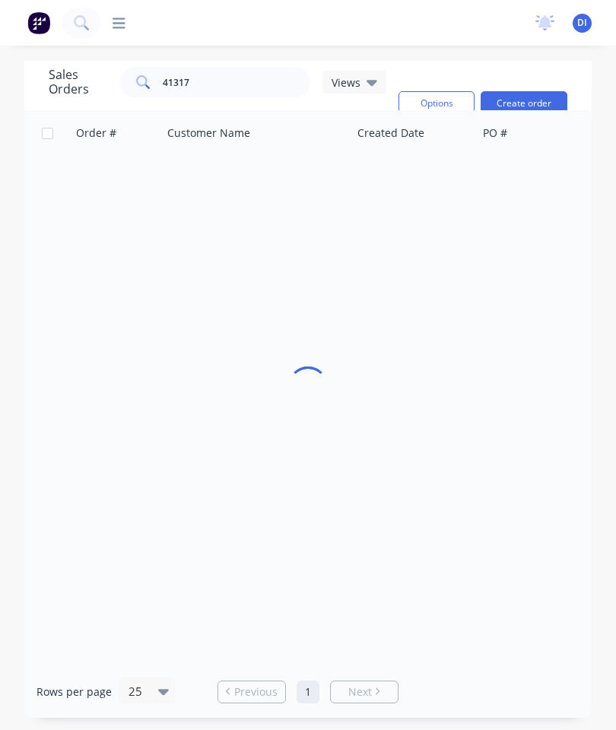
scroll to position [61, 0]
click at [236, 67] on input "41317" at bounding box center [237, 82] width 148 height 30
click at [225, 67] on input "41317" at bounding box center [237, 82] width 148 height 30
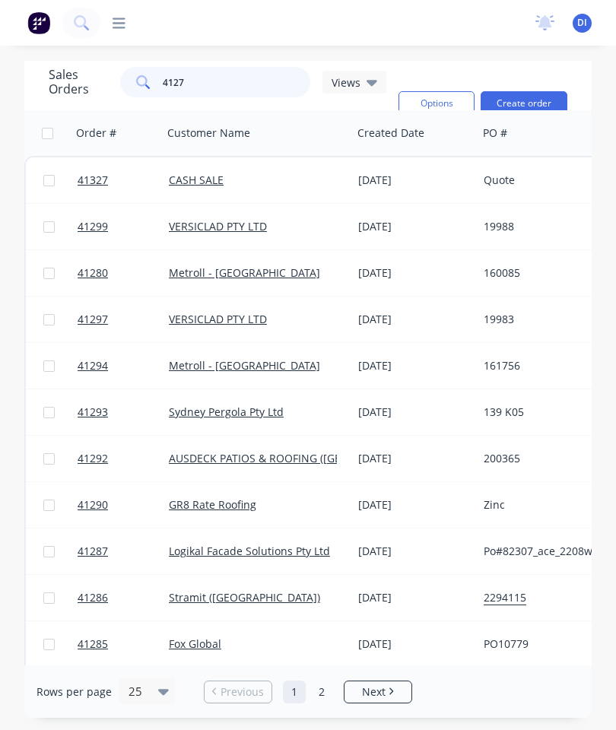
type input "41273"
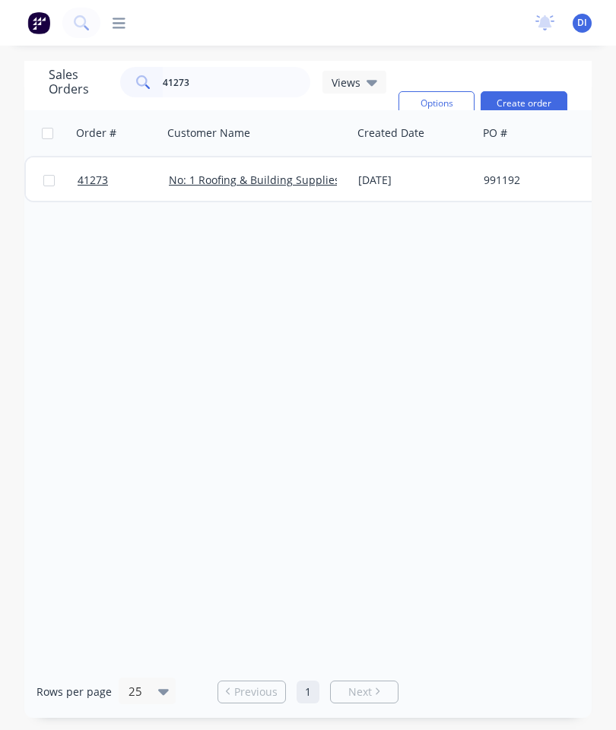
click at [92, 173] on span "41273" at bounding box center [93, 180] width 30 height 15
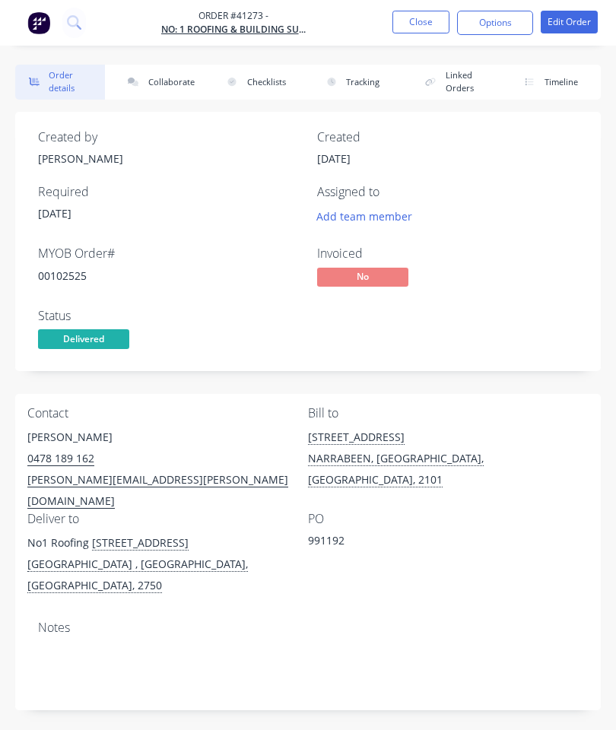
click at [156, 77] on button "Collaborate" at bounding box center [159, 82] width 90 height 35
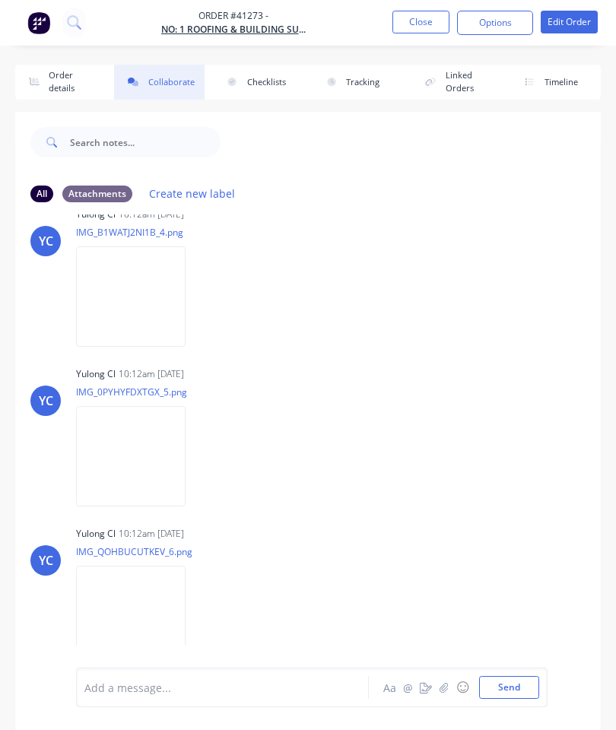
scroll to position [833, 0]
click at [443, 686] on icon "button" at bounding box center [443, 687] width 9 height 11
click at [506, 678] on button "Send" at bounding box center [509, 687] width 60 height 23
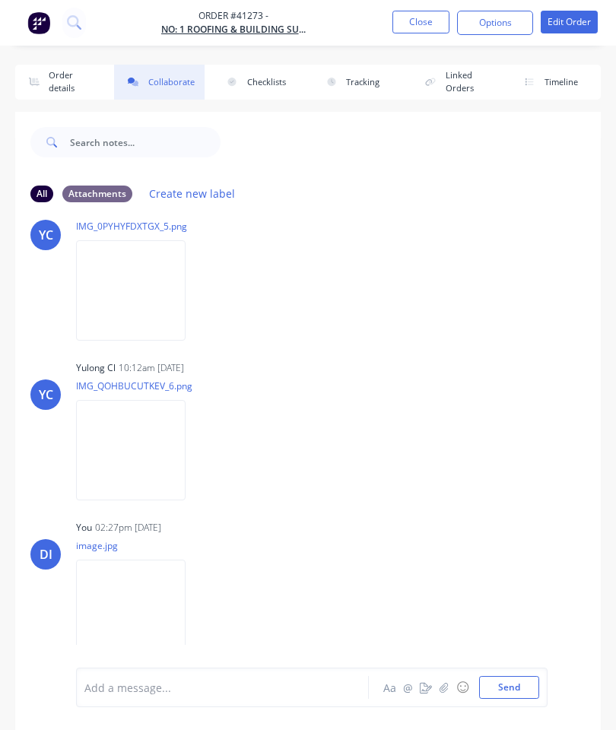
scroll to position [998, 0]
click at [420, 22] on button "Close" at bounding box center [420, 22] width 57 height 23
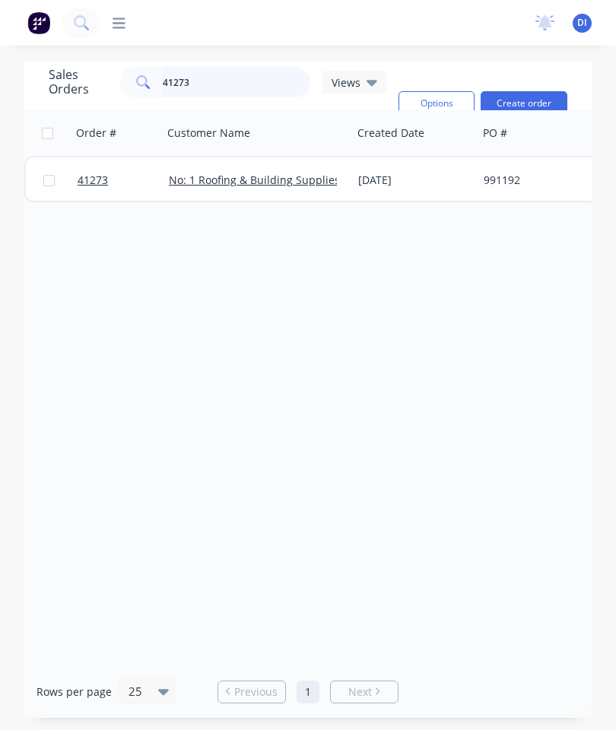
click at [245, 75] on input "41273" at bounding box center [237, 82] width 148 height 30
click at [236, 78] on input "41273" at bounding box center [237, 82] width 148 height 30
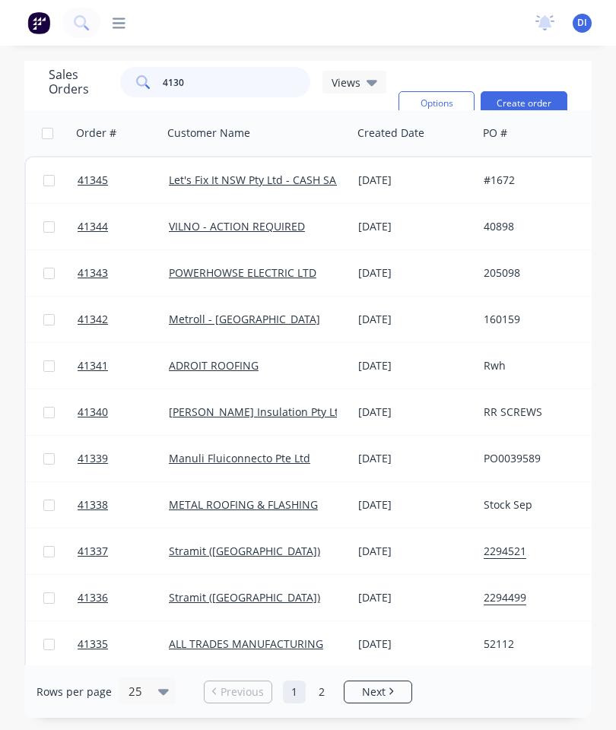
type input "41306"
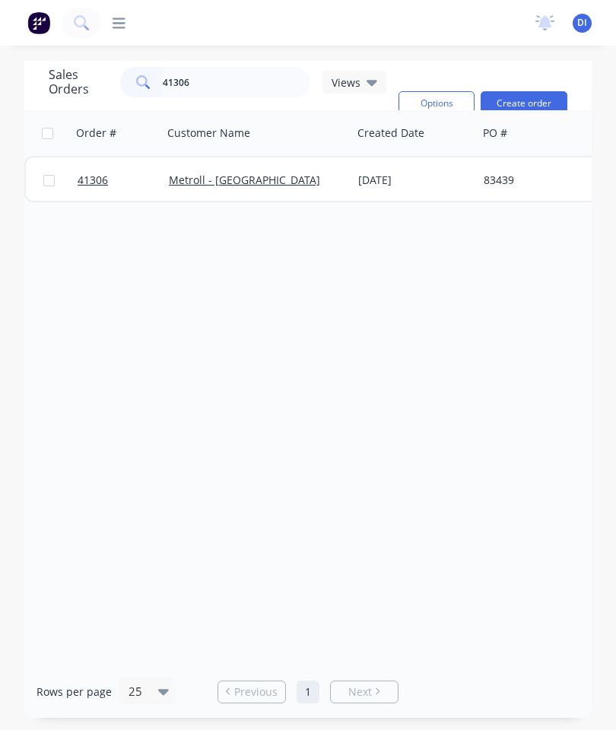
click at [89, 176] on span "41306" at bounding box center [93, 180] width 30 height 15
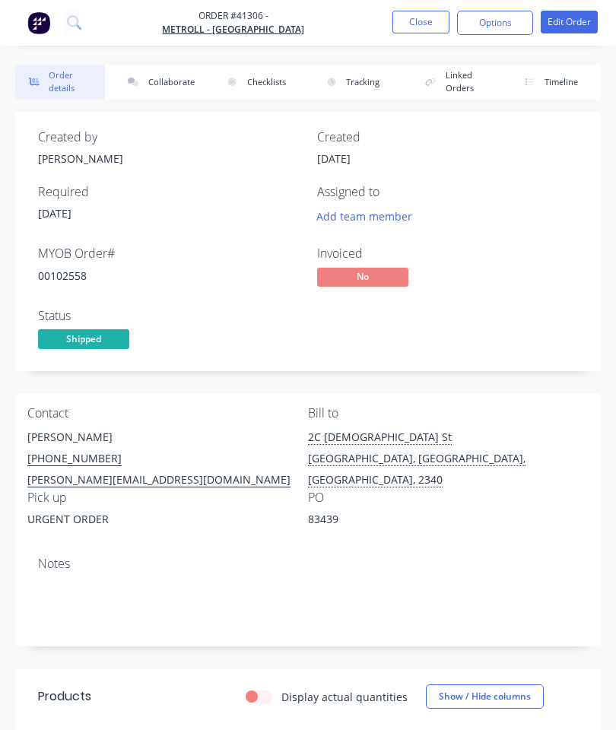
click at [167, 81] on button "Collaborate" at bounding box center [159, 82] width 90 height 35
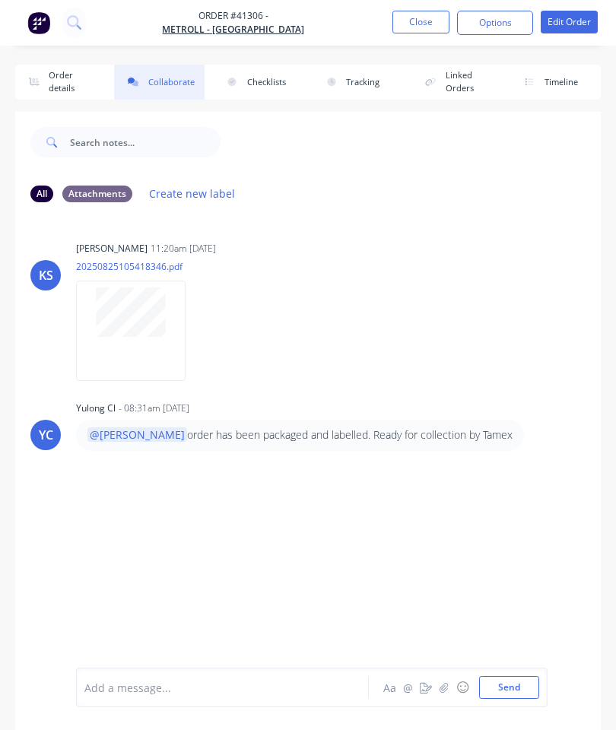
click at [446, 687] on icon "button" at bounding box center [443, 687] width 8 height 10
click at [506, 681] on button "Send" at bounding box center [509, 687] width 60 height 23
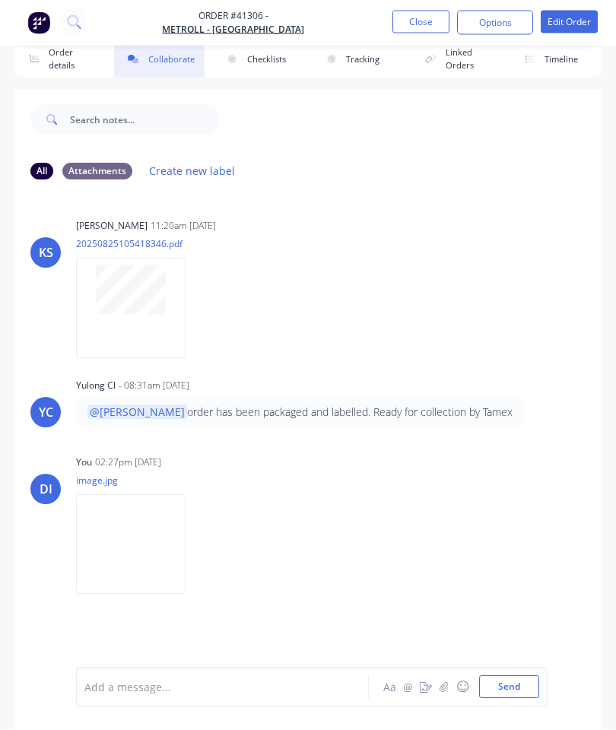
scroll to position [46, 0]
click at [423, 21] on button "Close" at bounding box center [420, 22] width 57 height 23
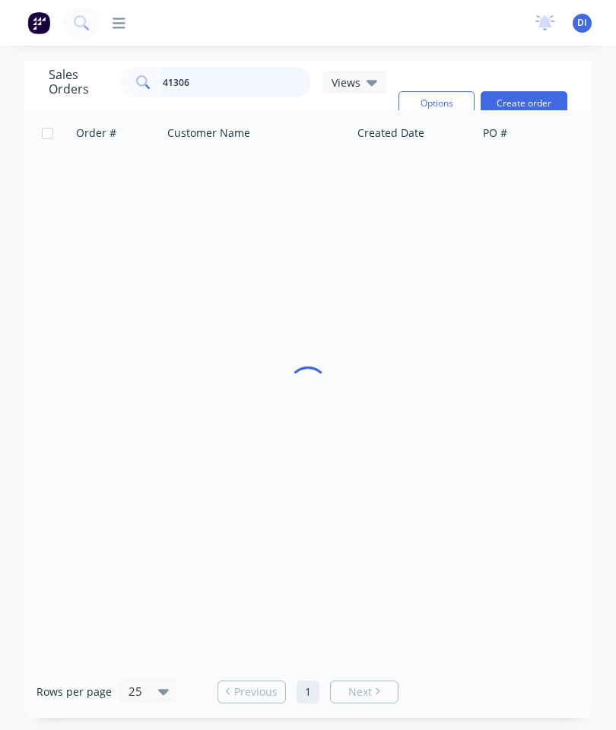
click at [243, 67] on input "41306" at bounding box center [237, 82] width 148 height 30
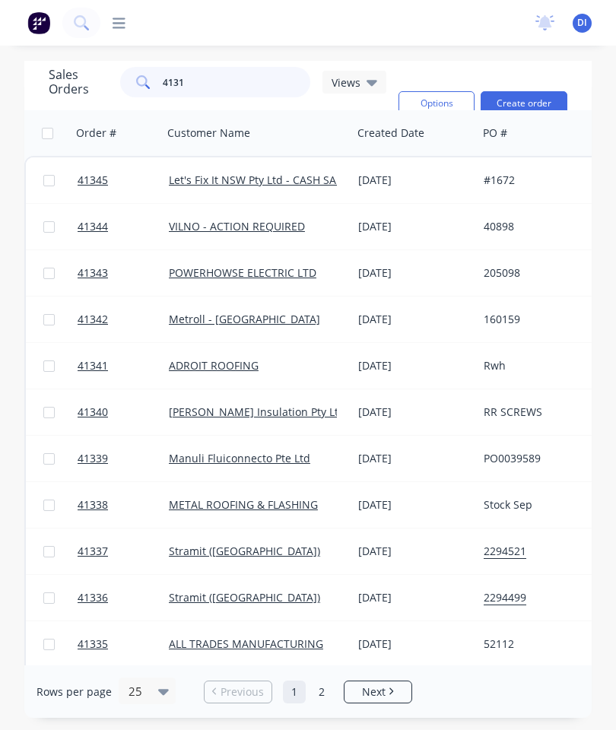
type input "41311"
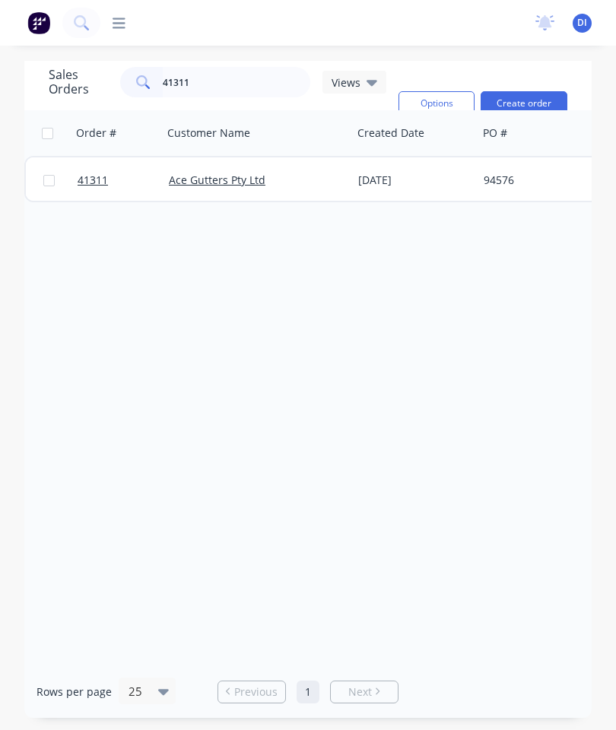
click at [87, 173] on span "41311" at bounding box center [93, 180] width 30 height 15
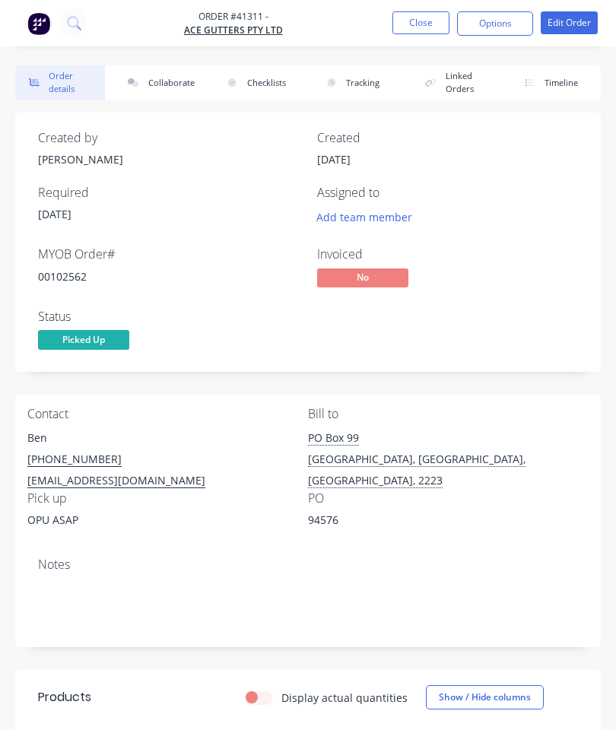
click at [154, 84] on button "Collaborate" at bounding box center [159, 82] width 90 height 35
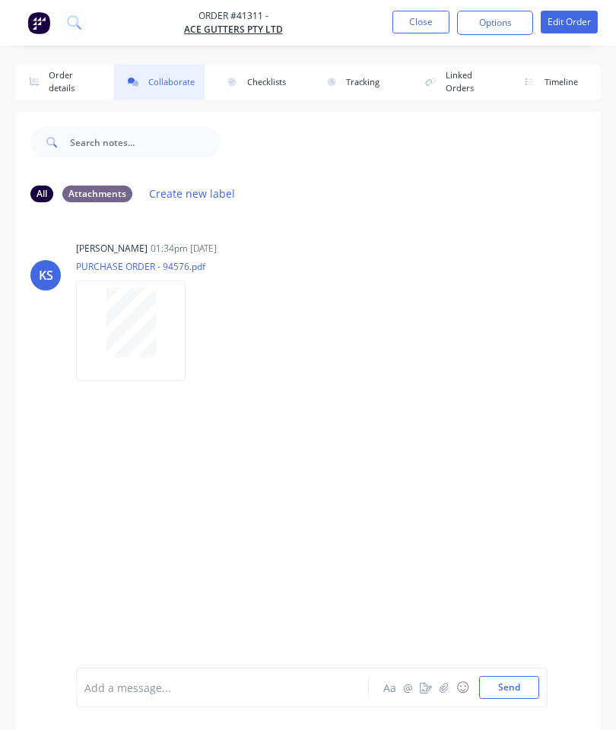
click at [446, 685] on icon "button" at bounding box center [443, 687] width 8 height 10
click at [510, 685] on button "Send" at bounding box center [509, 687] width 60 height 23
click at [411, 21] on button "Close" at bounding box center [420, 22] width 57 height 23
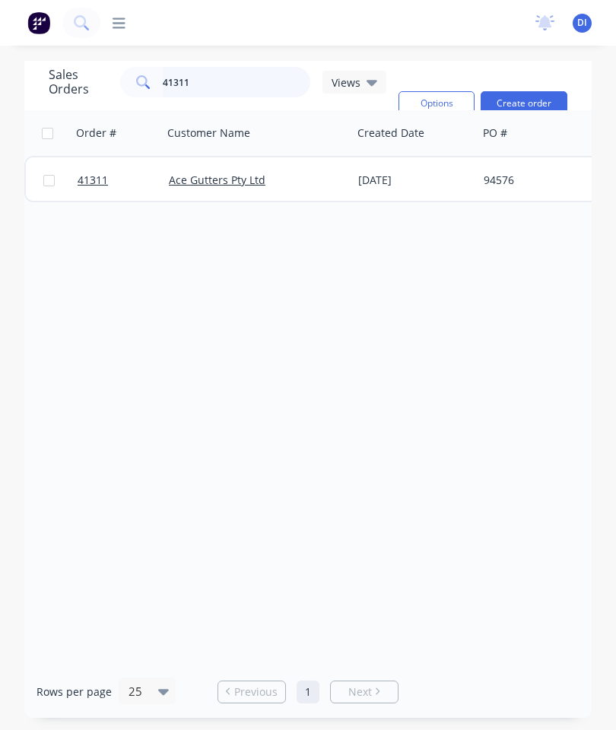
click at [222, 87] on input "41311" at bounding box center [237, 82] width 148 height 30
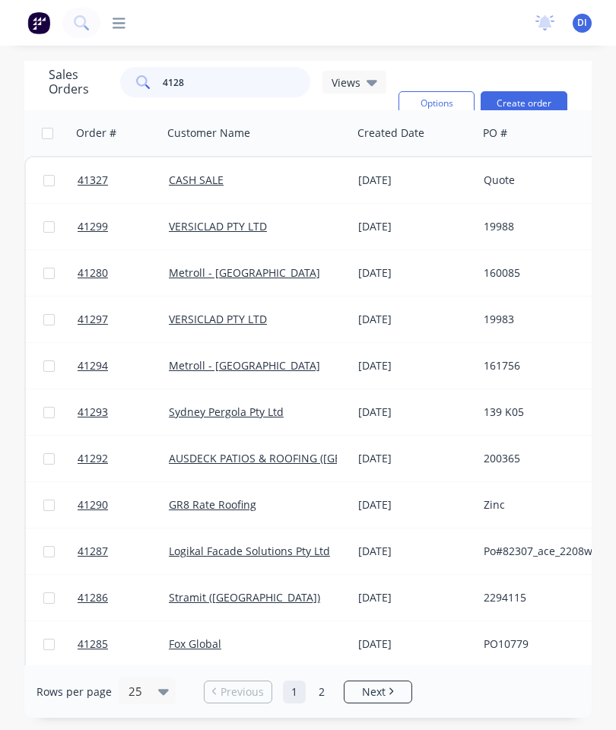
type input "41283"
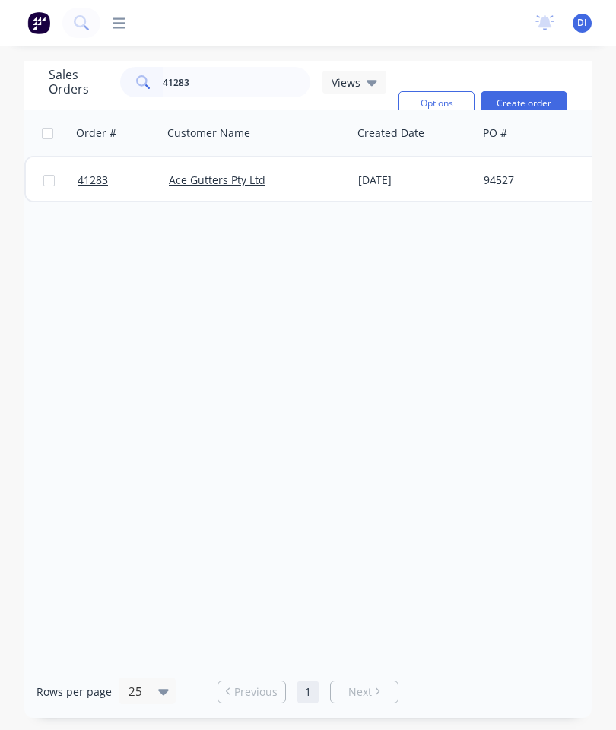
click at [92, 179] on span "41283" at bounding box center [93, 180] width 30 height 15
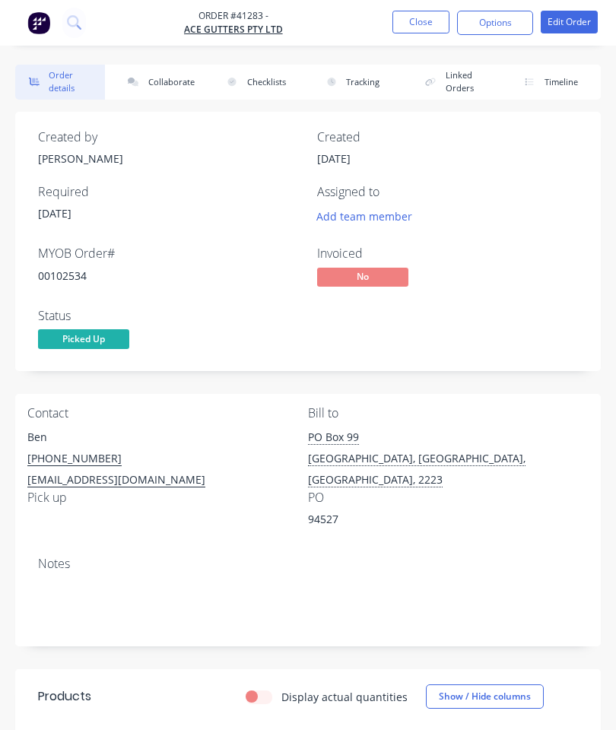
click at [167, 85] on button "Collaborate" at bounding box center [159, 82] width 90 height 35
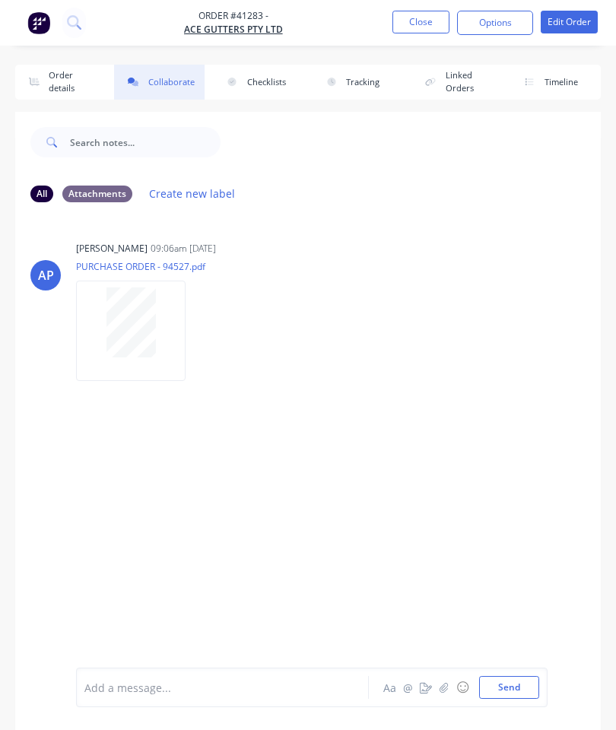
click at [441, 681] on button "button" at bounding box center [444, 687] width 18 height 18
click at [496, 679] on button "Send" at bounding box center [509, 687] width 60 height 23
